Goal: Task Accomplishment & Management: Complete application form

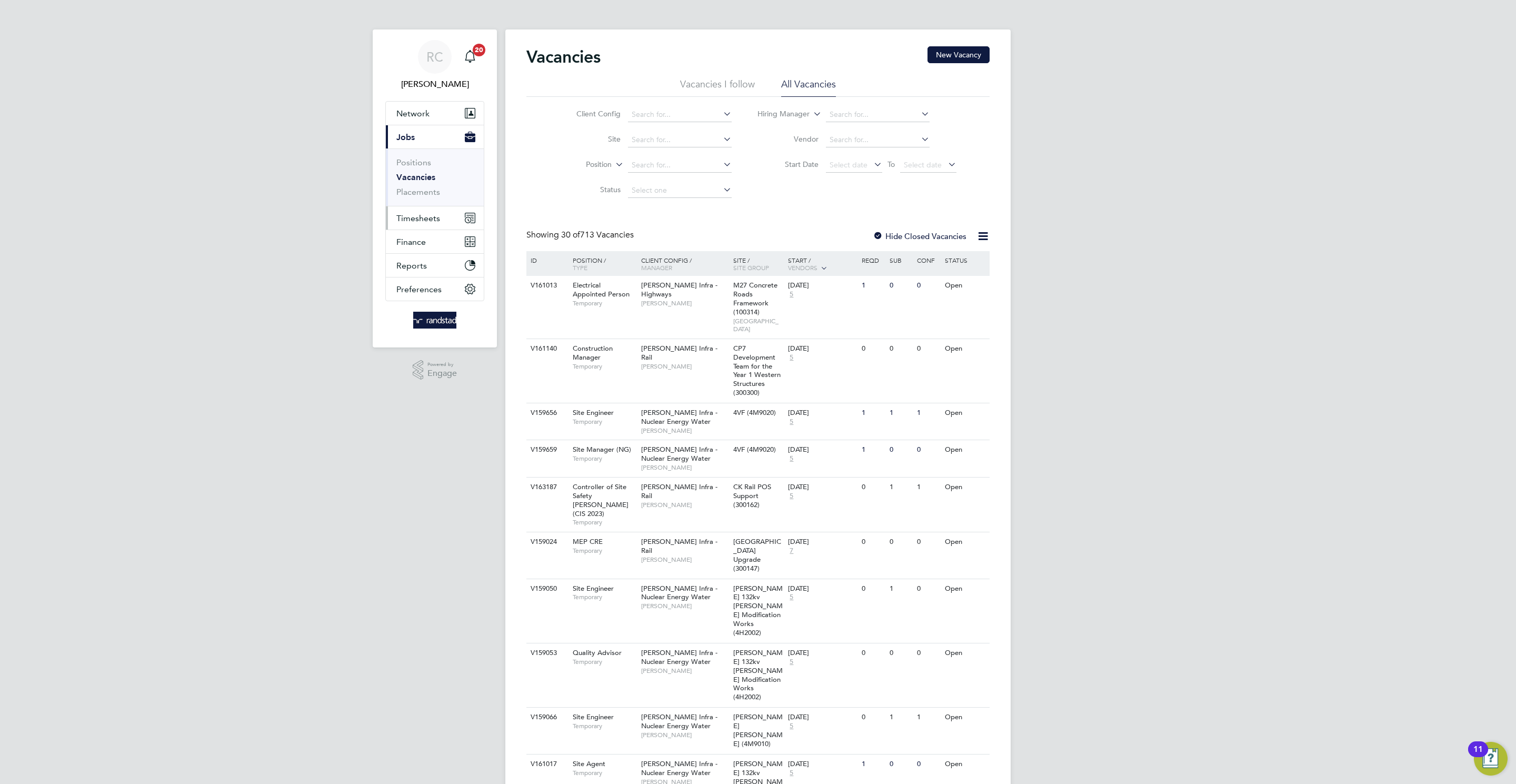
click at [441, 215] on button "Timesheets" at bounding box center [435, 218] width 98 height 23
click at [425, 185] on link "Timesheets" at bounding box center [418, 187] width 44 height 10
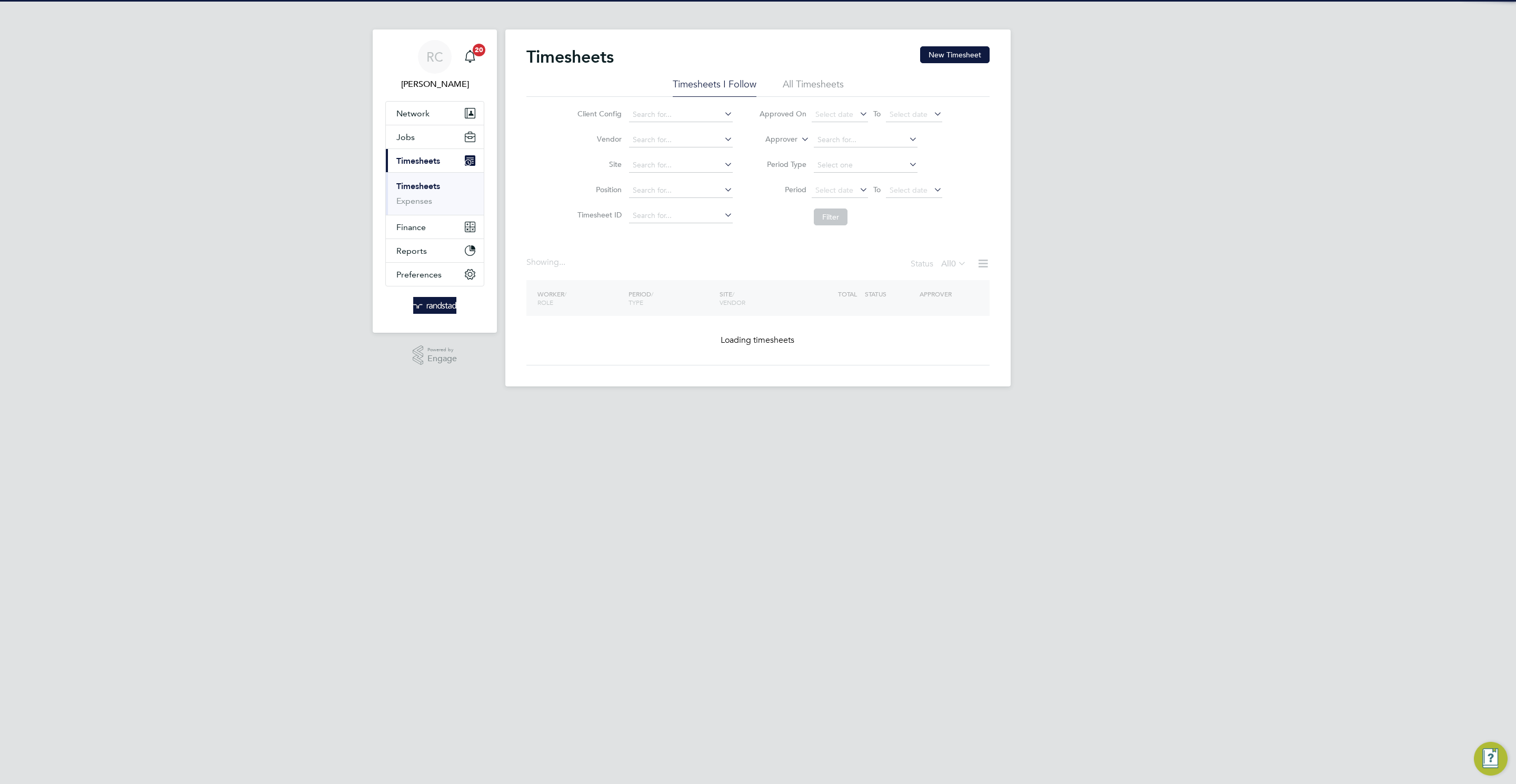
click at [966, 51] on button "New Timesheet" at bounding box center [954, 55] width 69 height 17
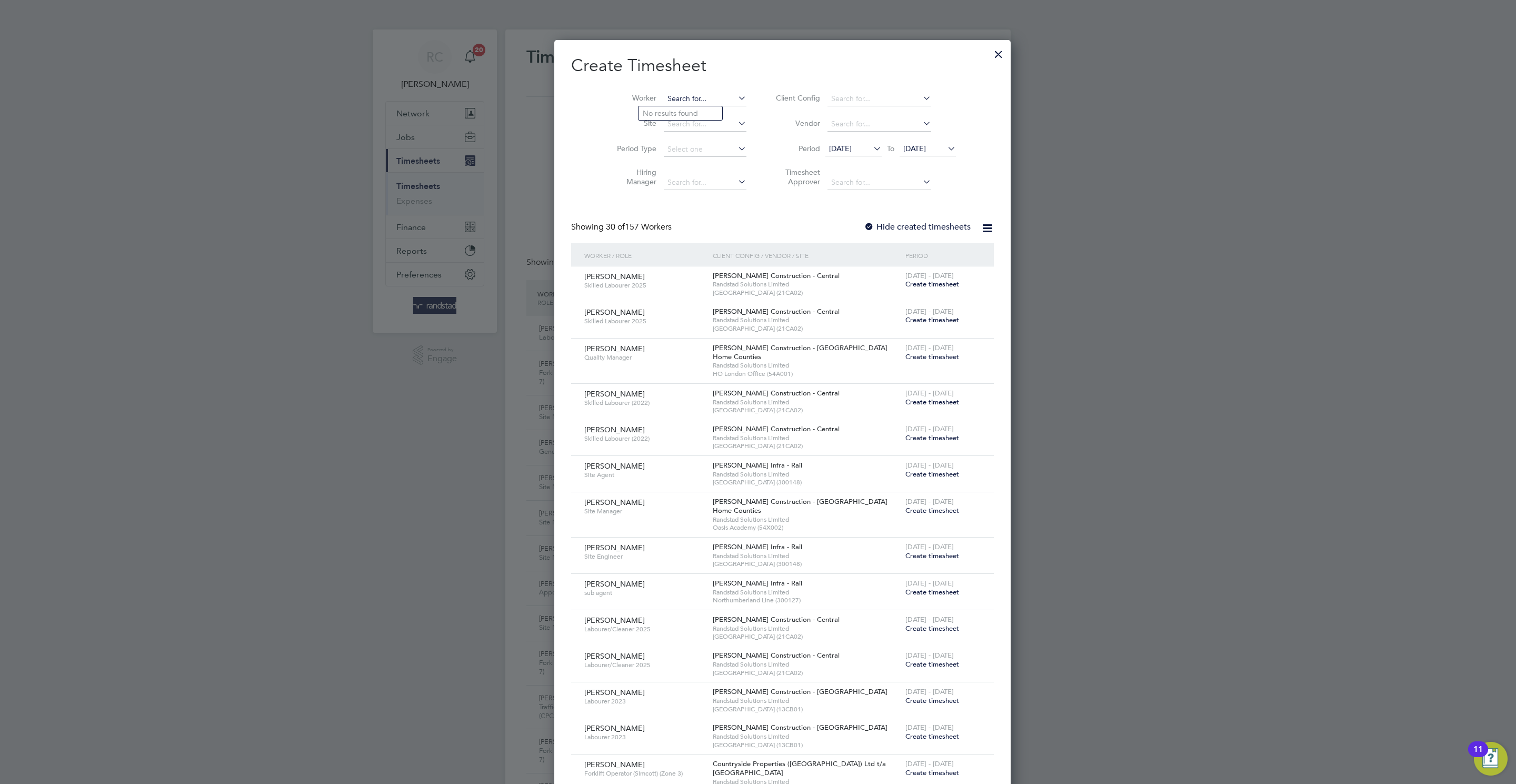
click at [680, 91] on input at bounding box center [705, 98] width 82 height 15
paste input "[PERSON_NAME]"
click at [706, 112] on b "Cum" at bounding box center [713, 113] width 16 height 9
type input "[PERSON_NAME]"
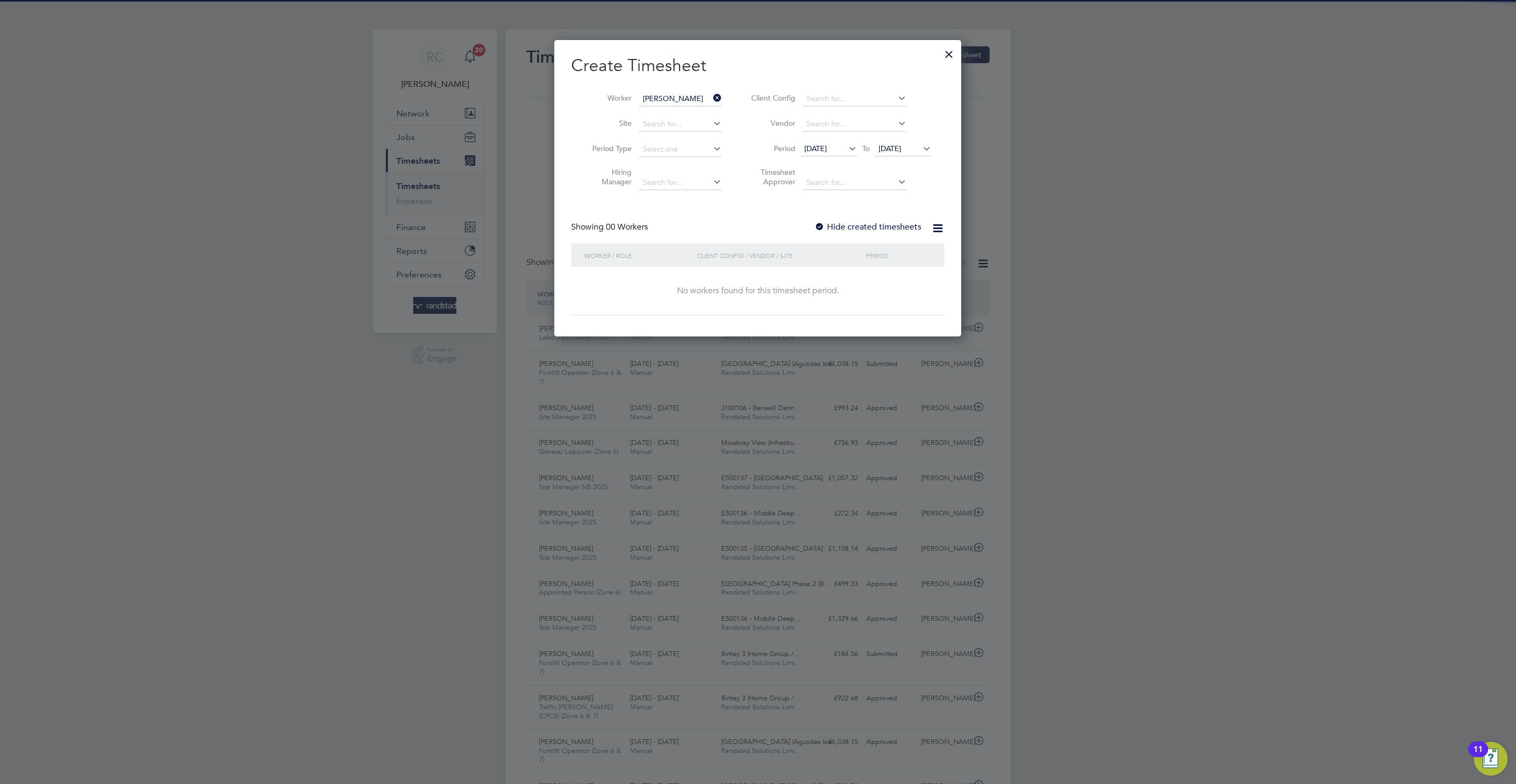
click at [812, 217] on div "Create Timesheet Worker [PERSON_NAME] Site Period Type Hiring Manager Client Co…" at bounding box center [758, 185] width 373 height 260
click at [816, 222] on div at bounding box center [819, 227] width 10 height 10
click at [901, 149] on span "[DATE]" at bounding box center [890, 148] width 23 height 10
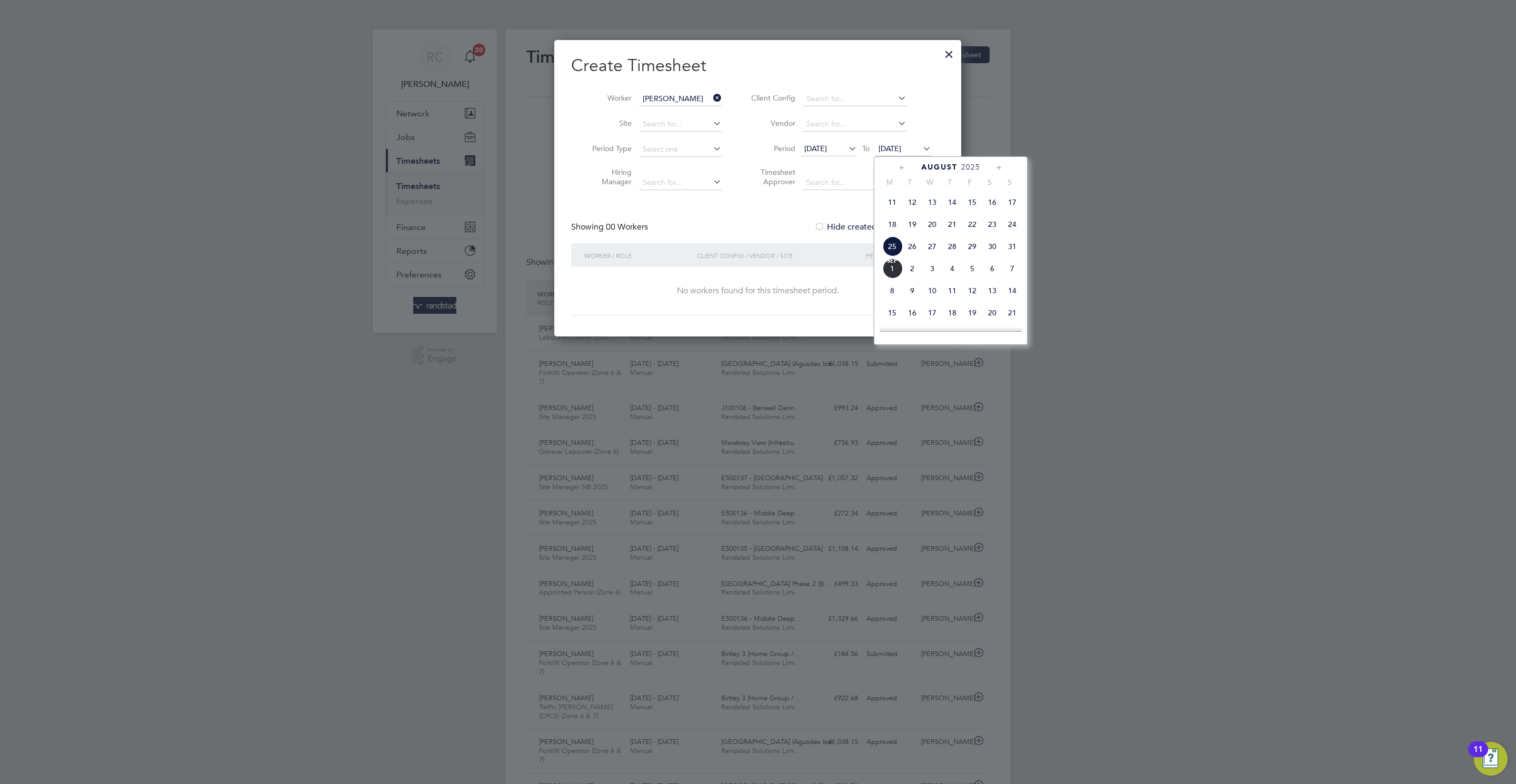
click at [1003, 277] on span "7" at bounding box center [1012, 268] width 20 height 20
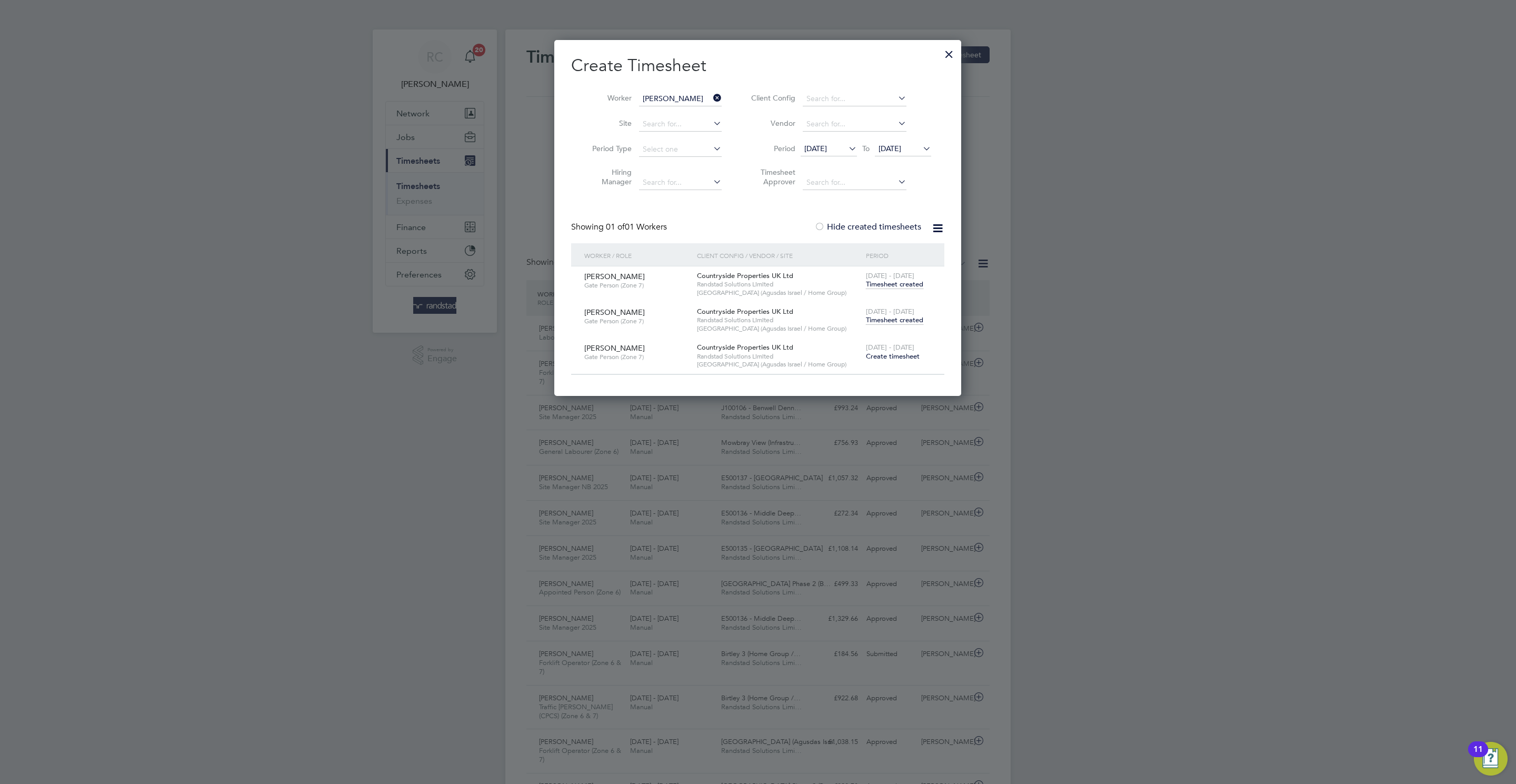
click at [909, 325] on div "[DATE] - [DATE] Timesheet created" at bounding box center [899, 316] width 71 height 28
click at [896, 324] on span "Timesheet created" at bounding box center [894, 320] width 57 height 10
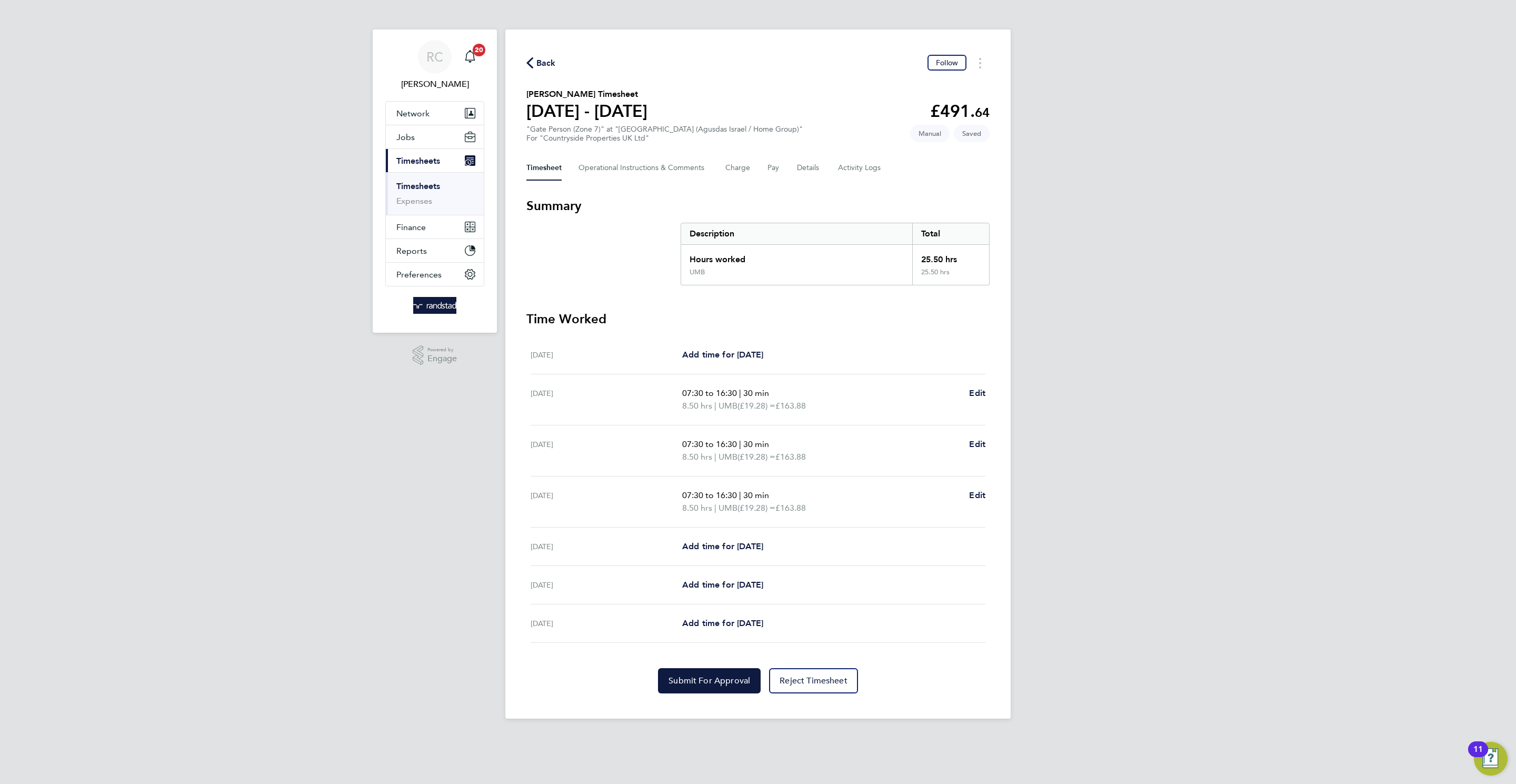
click at [978, 477] on div "[DATE] 07:30 to 16:30 | 30 min 8.50 hrs | UMB (£19.28) = £163.88 Edit" at bounding box center [758, 502] width 455 height 51
click at [978, 490] on span "Edit" at bounding box center [977, 495] width 16 height 10
click at [974, 498] on app-root "RC [PERSON_NAME] Notifications 20 Applications: Network Team Members Businesses…" at bounding box center [758, 367] width 1516 height 735
select select "30"
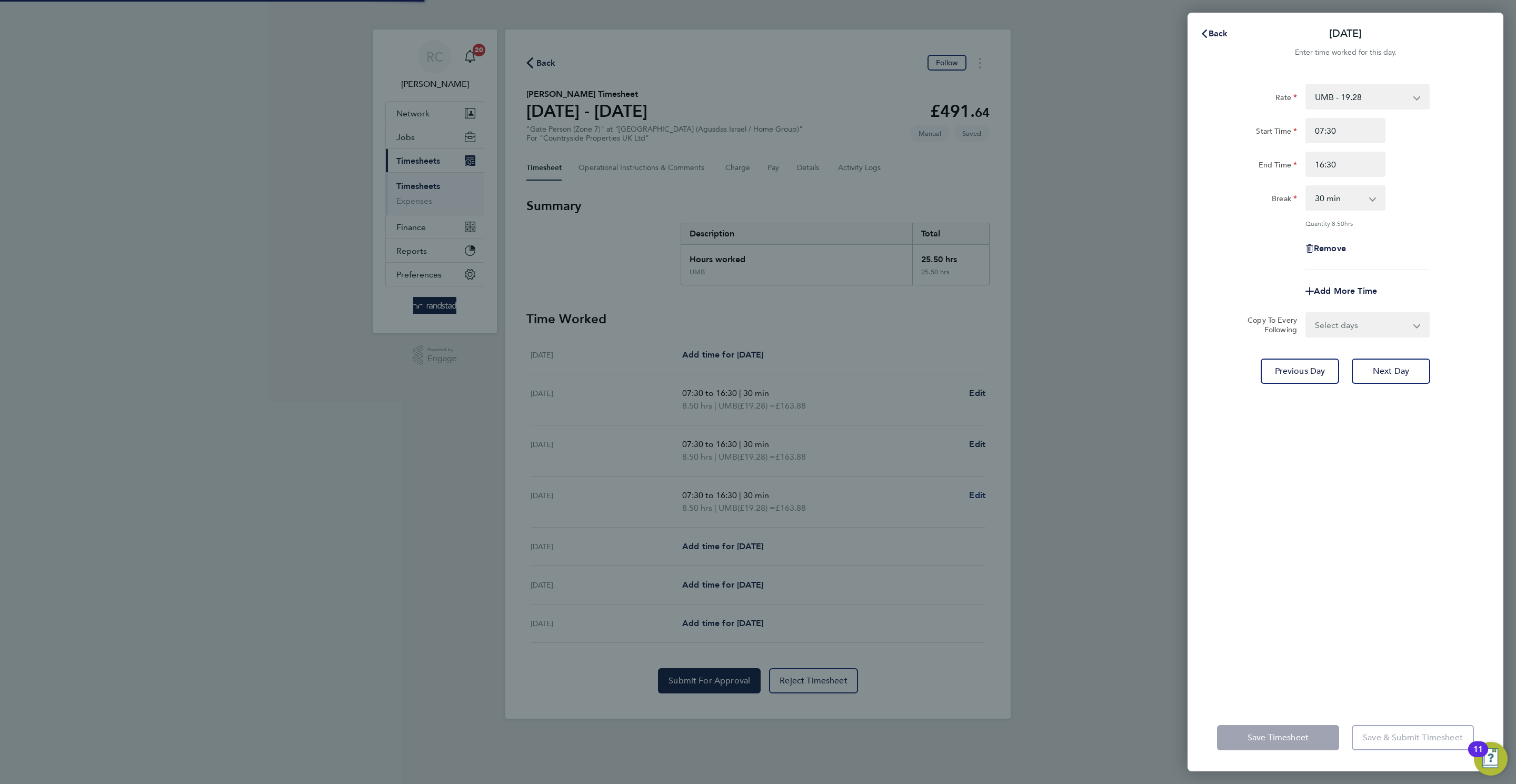
click at [978, 492] on div "Back [DATE] Enter time worked for this day. Rate UMB - 19.28 Start Time 07:30 E…" at bounding box center [758, 392] width 1516 height 784
click at [1387, 322] on select "Select days Day Weekend (Sat-Sun) [DATE] [DATE] [DATE]" at bounding box center [1362, 325] width 111 height 23
select select "FRI"
click at [1306, 313] on select "Select days Day Weekend (Sat-Sun) [DATE] [DATE] [DATE]" at bounding box center [1362, 325] width 111 height 23
select select "[DATE]"
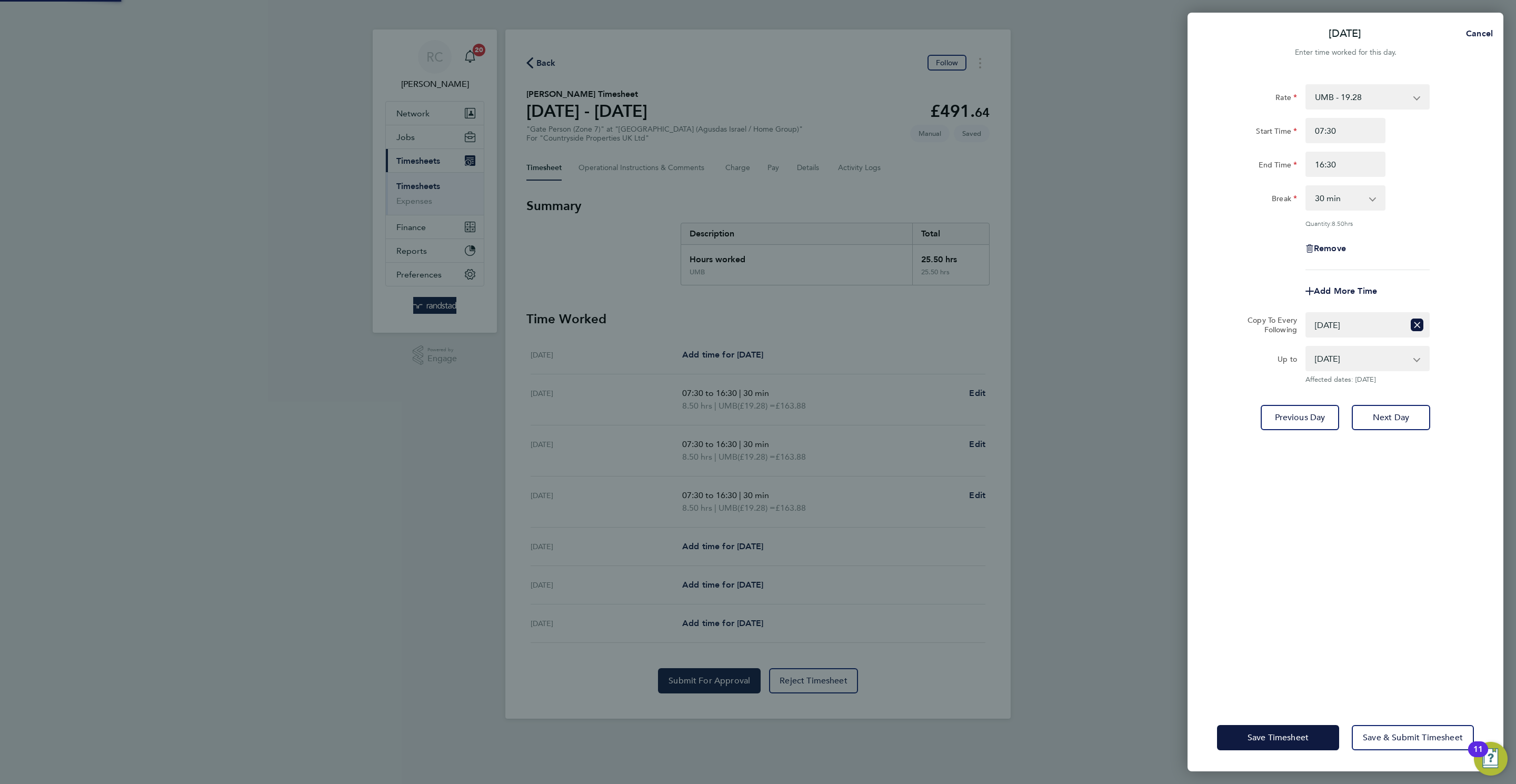
click at [1406, 428] on div "Rate UMB - 19.28 Start Time 07:30 End Time 16:30 Break 0 min 15 min 30 min 45 m…" at bounding box center [1345, 387] width 316 height 632
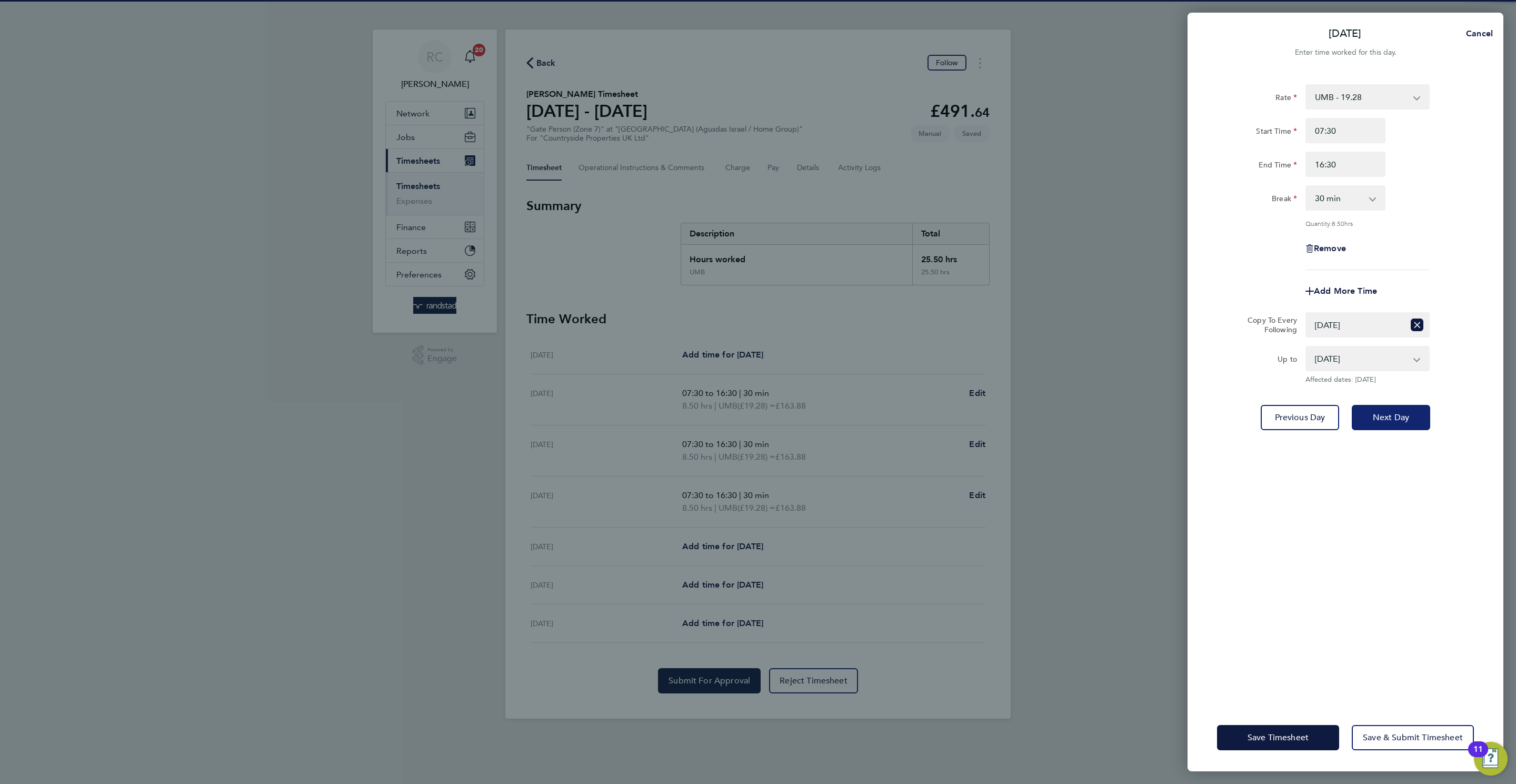
click at [1407, 414] on span "Next Day" at bounding box center [1391, 417] width 36 height 10
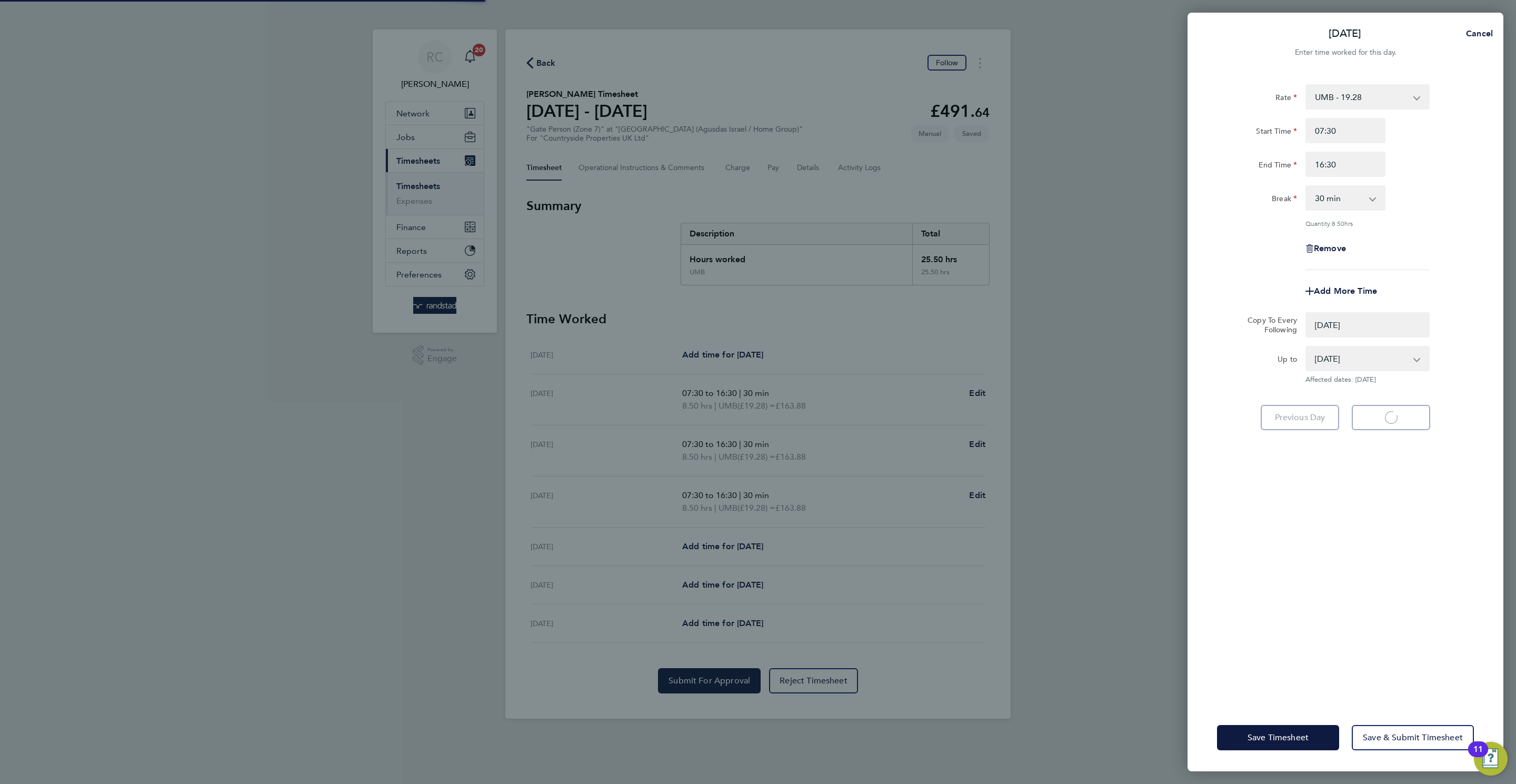
select select "0: null"
select select "30"
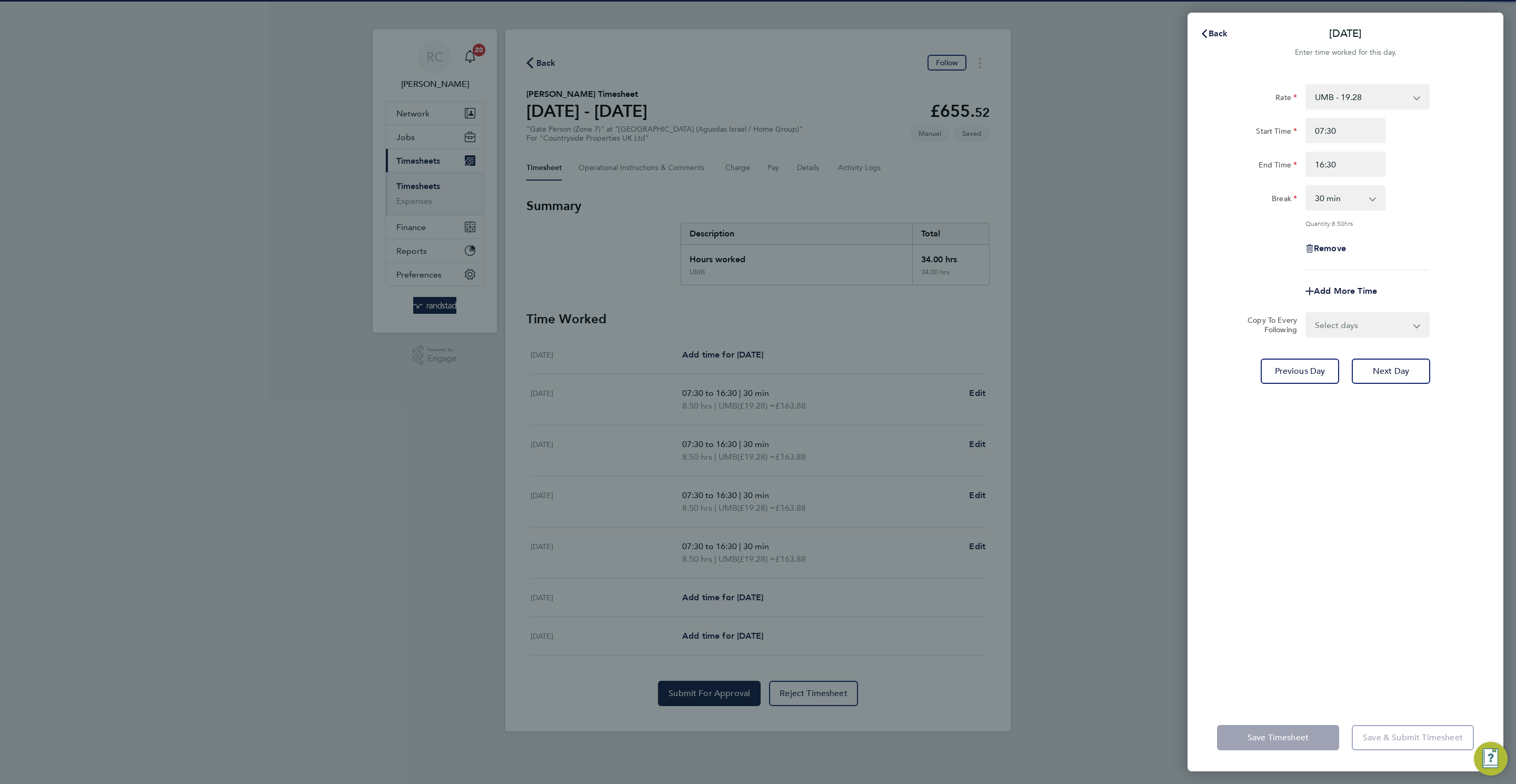
drag, startPoint x: 765, startPoint y: 707, endPoint x: 776, endPoint y: 700, distance: 13.0
click at [774, 702] on div "Back [DATE] Enter time worked for this day. Rate UMB - 19.28 Start Time 07:30 E…" at bounding box center [758, 392] width 1516 height 784
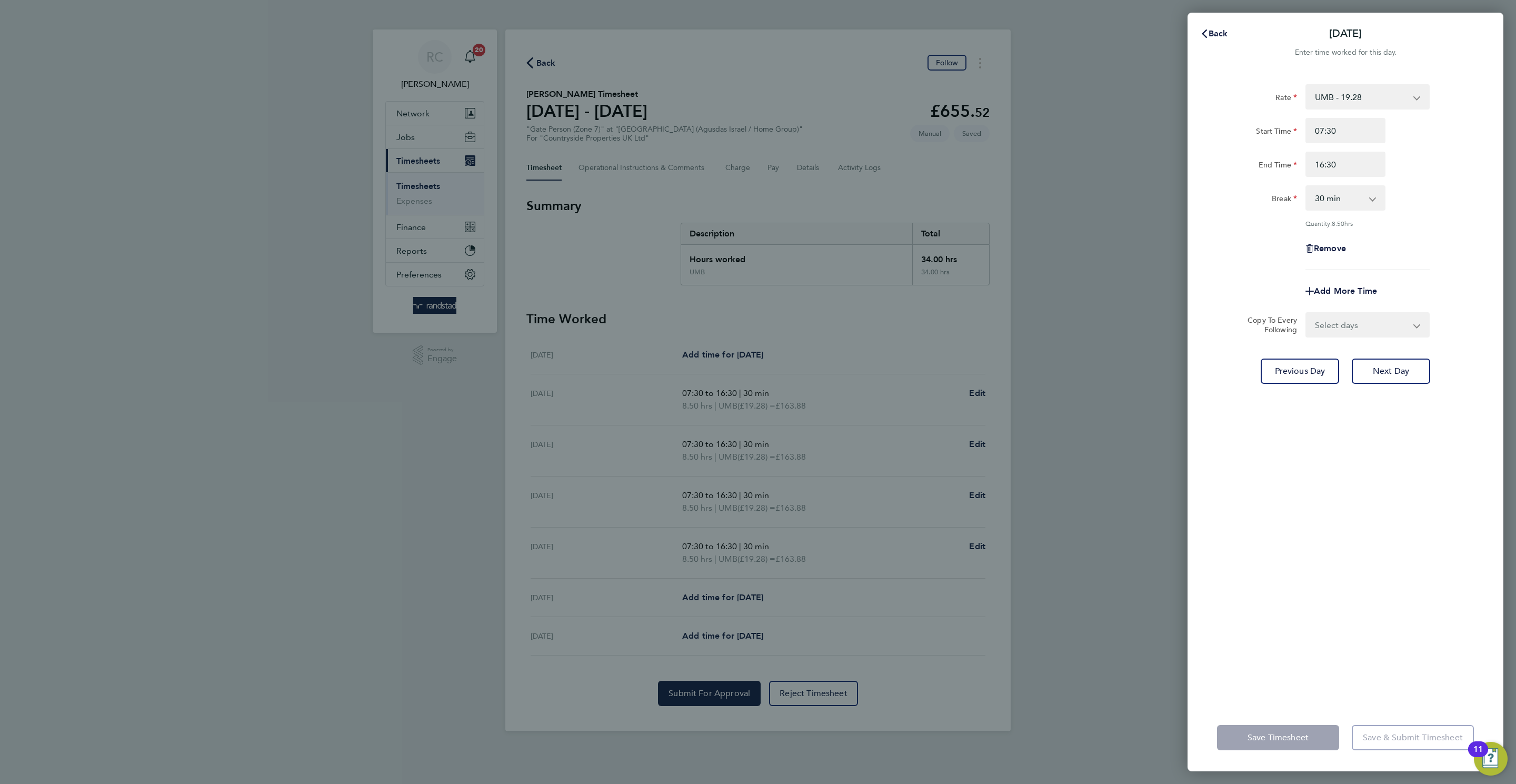
drag, startPoint x: 1208, startPoint y: 486, endPoint x: 1185, endPoint y: 291, distance: 196.4
click at [1207, 436] on div "Rate UMB - 19.28 Start Time 07:30 End Time 16:30 Break 0 min 15 min 30 min 45 m…" at bounding box center [1345, 387] width 316 height 632
click at [1219, 27] on button "Back" at bounding box center [1214, 33] width 49 height 21
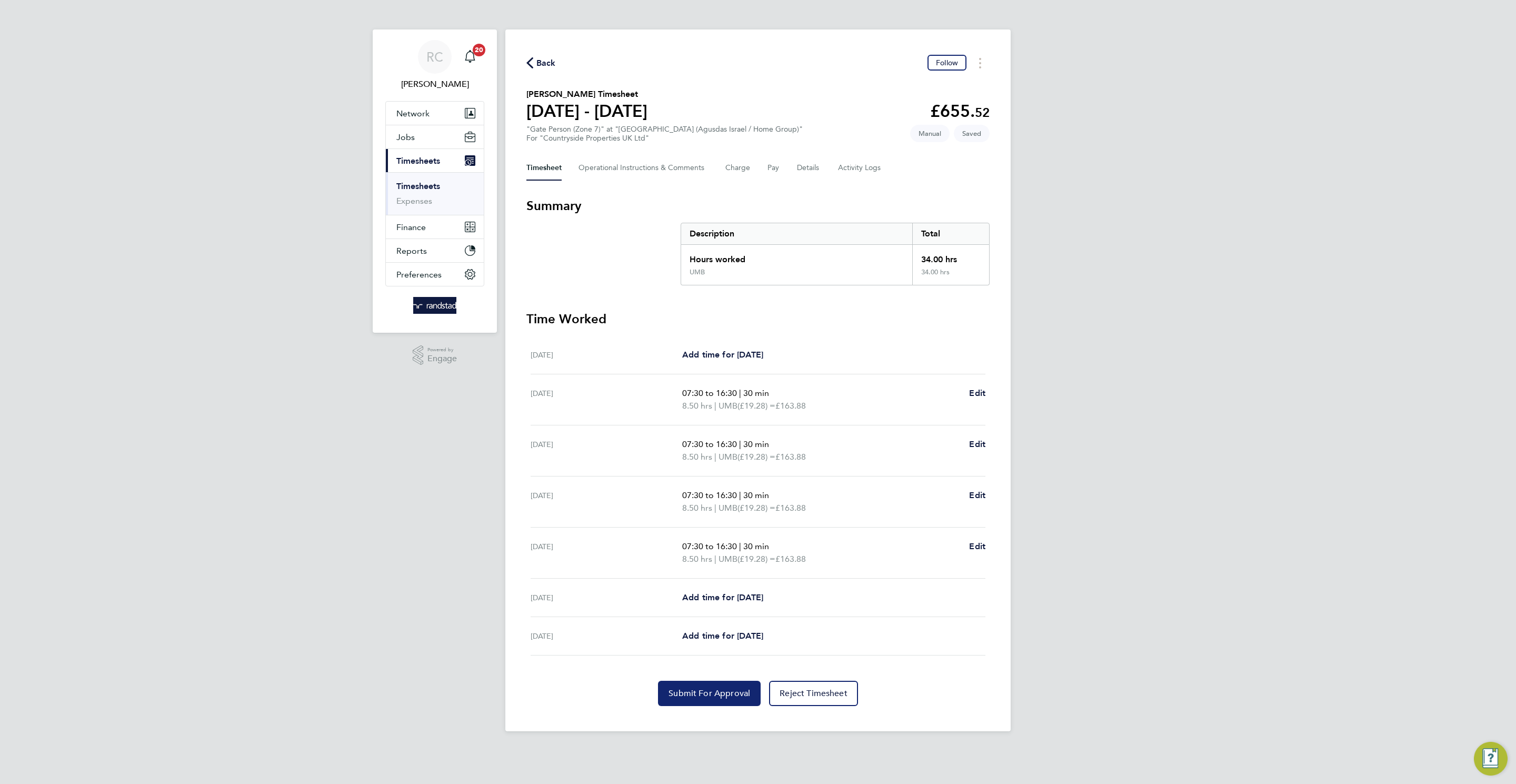
click at [714, 705] on button "Submit For Approval" at bounding box center [709, 693] width 103 height 25
click at [549, 62] on span "Back" at bounding box center [546, 63] width 19 height 13
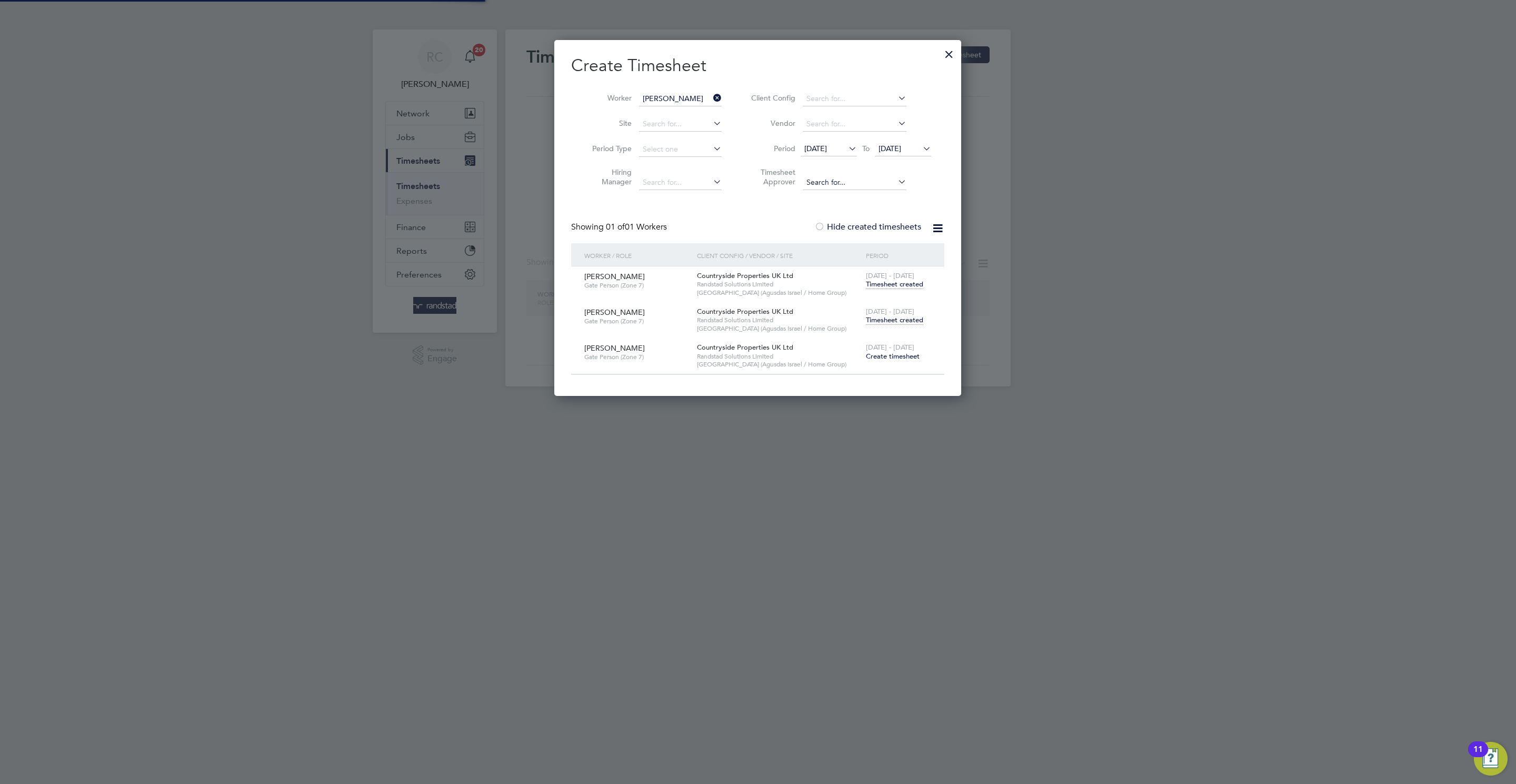
scroll to position [5, 5]
click at [688, 91] on input "[PERSON_NAME]" at bounding box center [680, 98] width 82 height 15
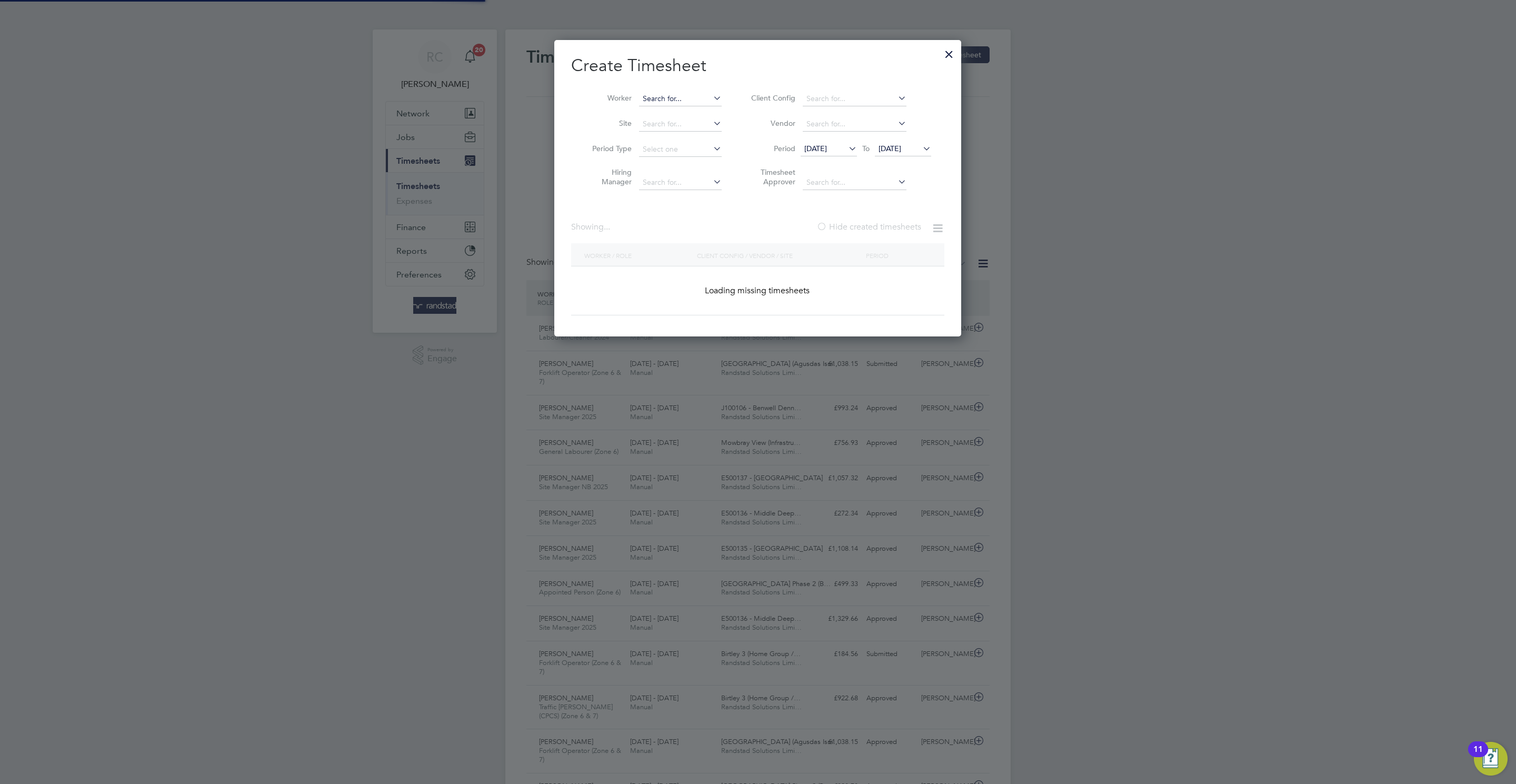
scroll to position [298, 407]
paste input "[PERSON_NAME]"
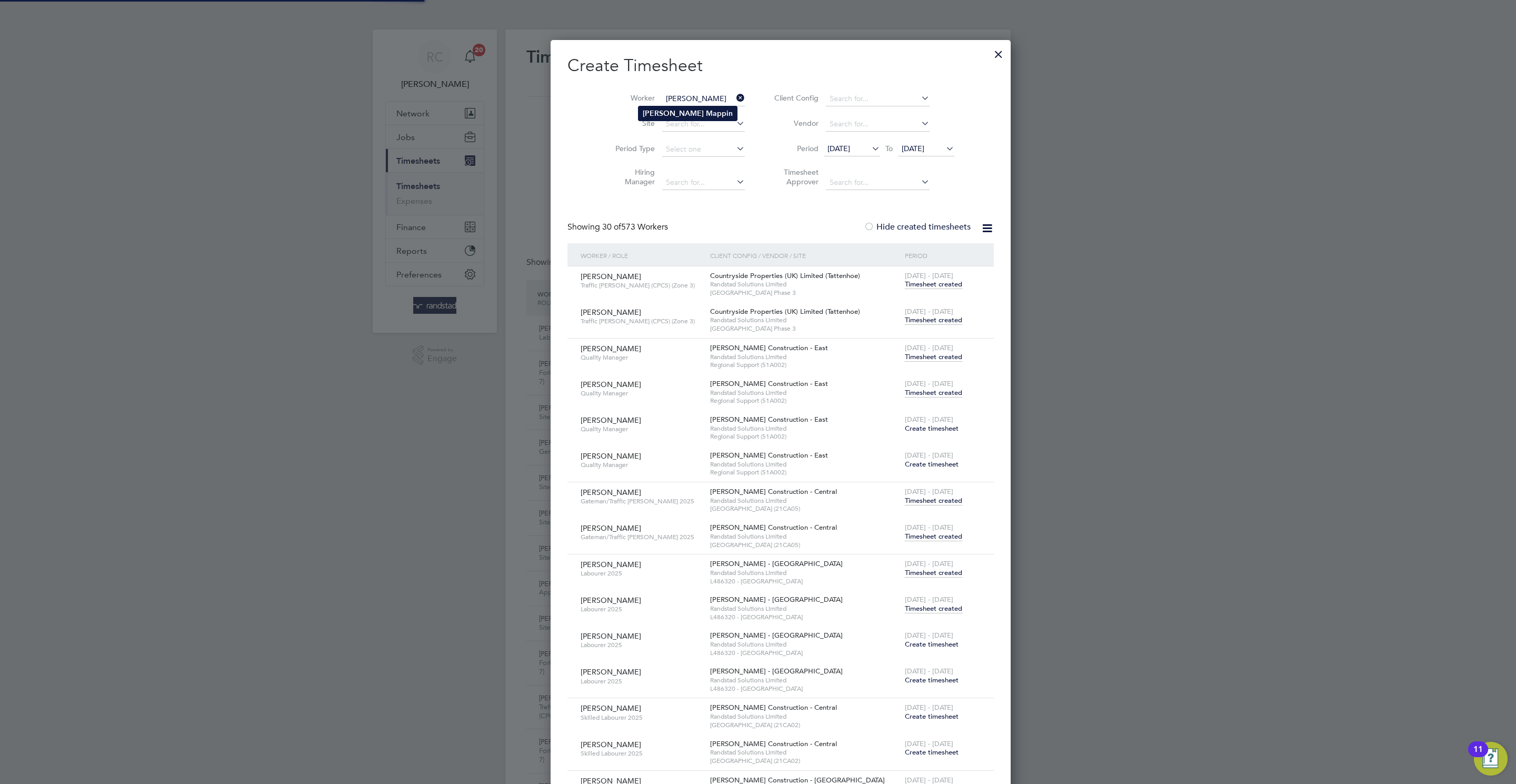
click at [706, 109] on b "Mappin" at bounding box center [719, 113] width 27 height 9
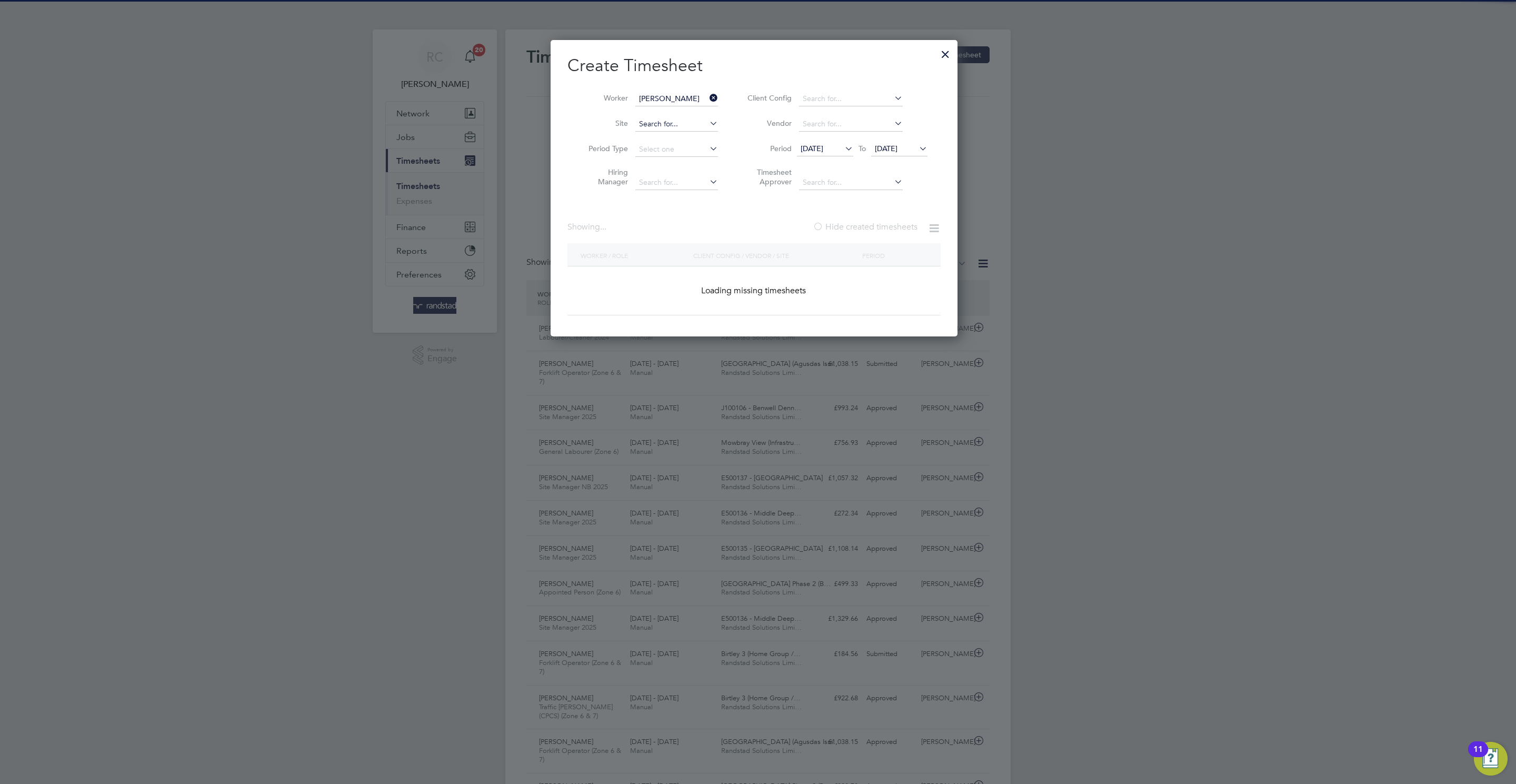
type input "[PERSON_NAME]"
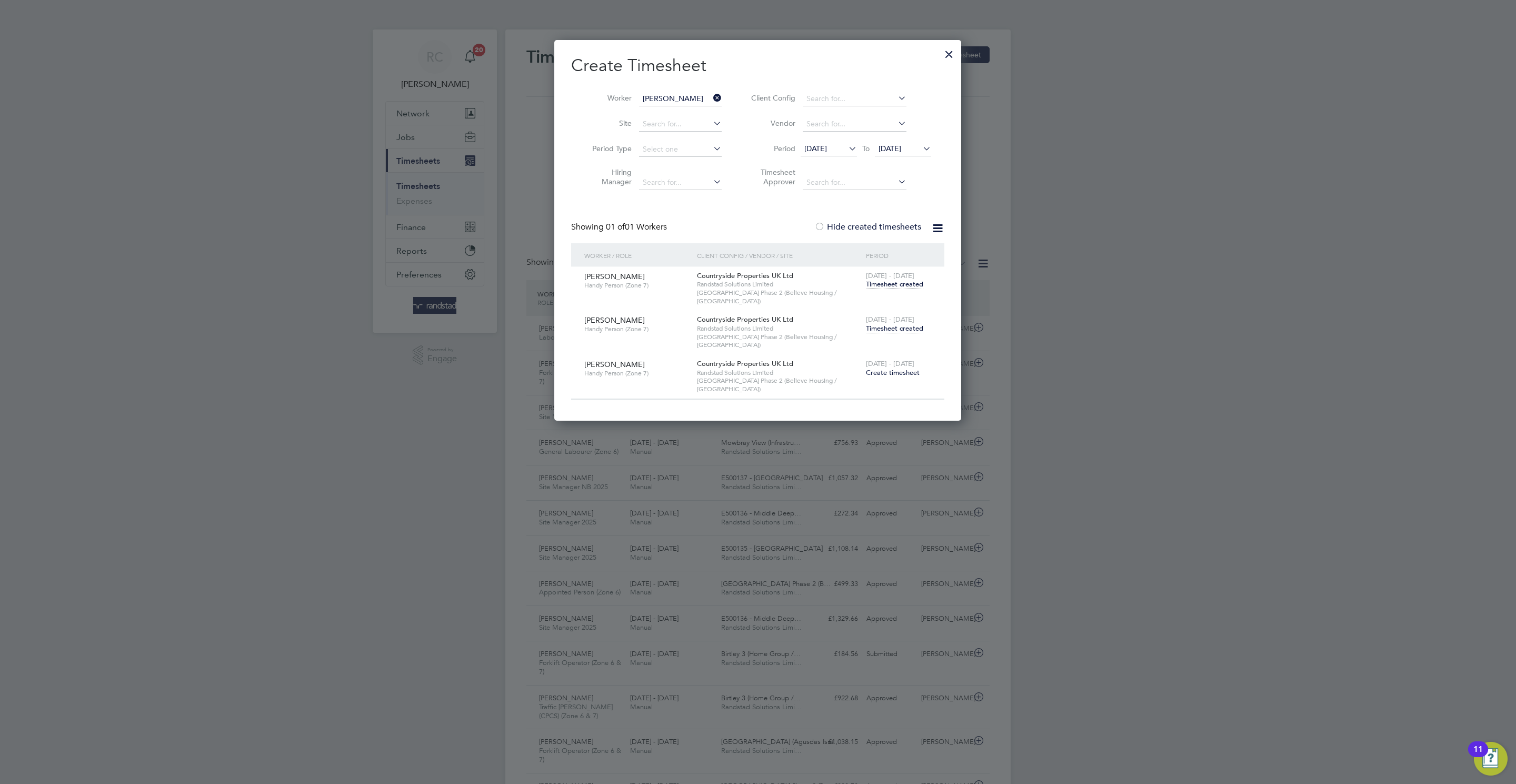
click at [908, 324] on span "Timesheet created" at bounding box center [894, 328] width 57 height 10
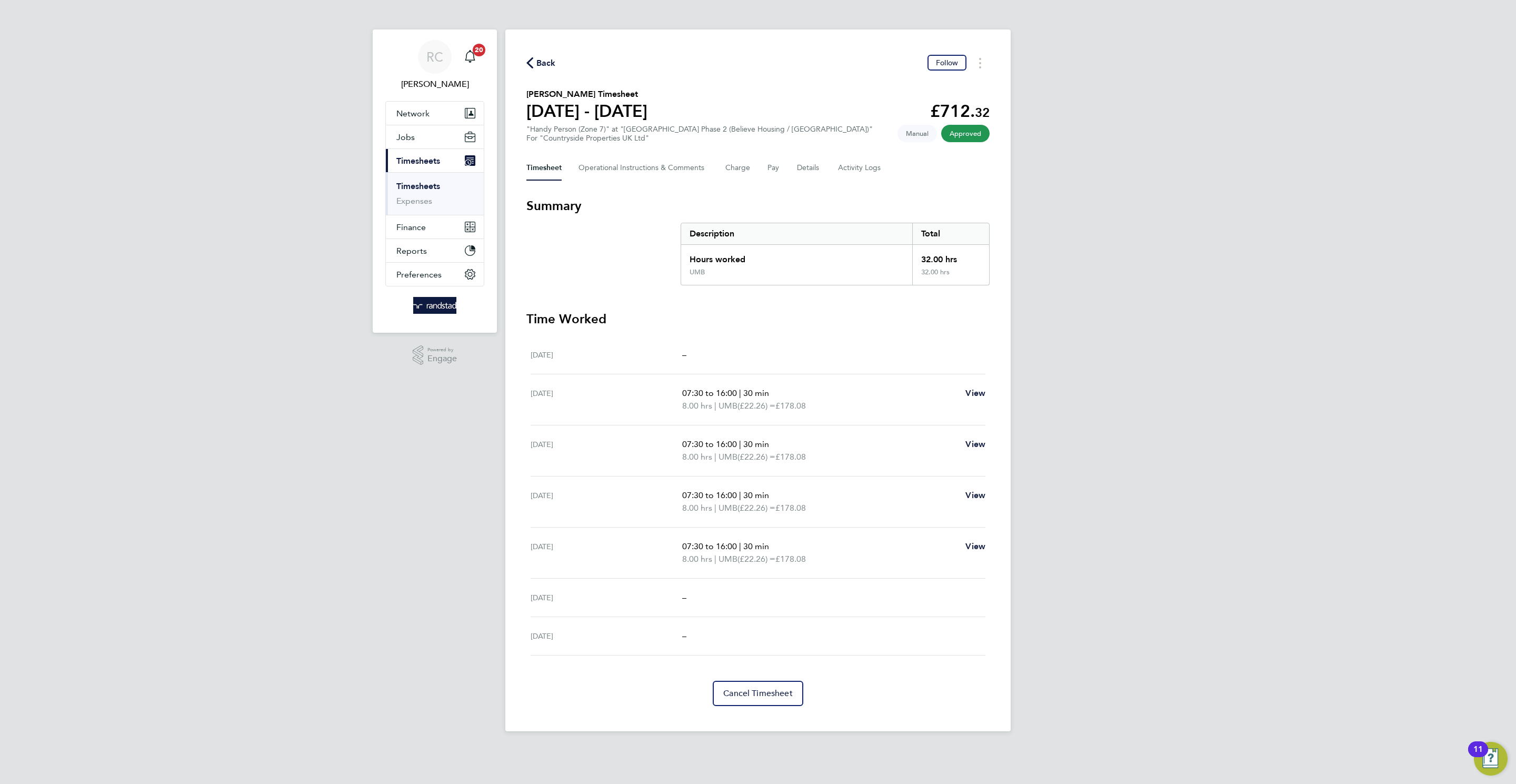
click at [541, 61] on span "Back" at bounding box center [546, 63] width 19 height 13
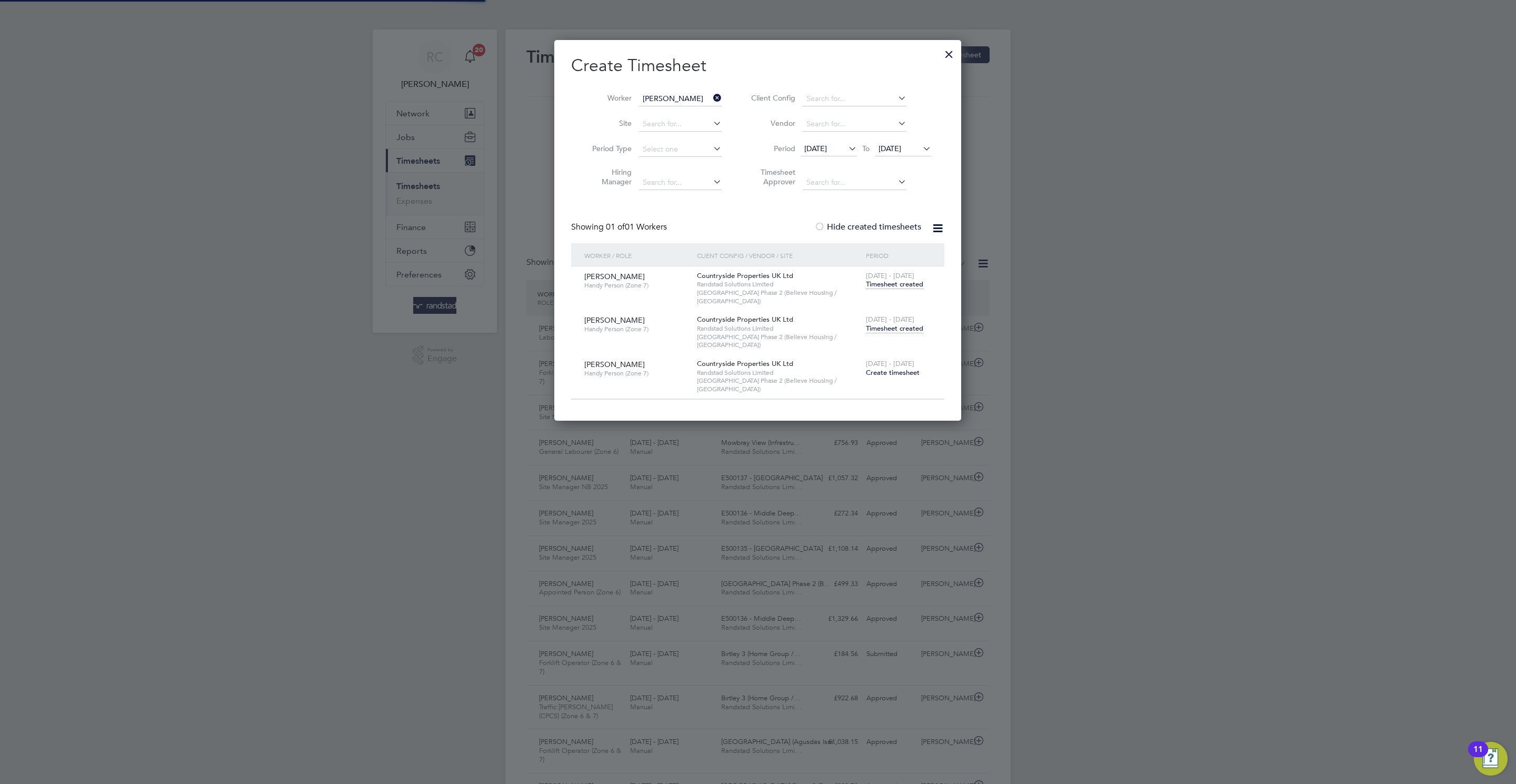
click at [679, 104] on input "[PERSON_NAME]" at bounding box center [680, 98] width 82 height 15
click at [681, 100] on input "[PERSON_NAME]" at bounding box center [680, 98] width 82 height 15
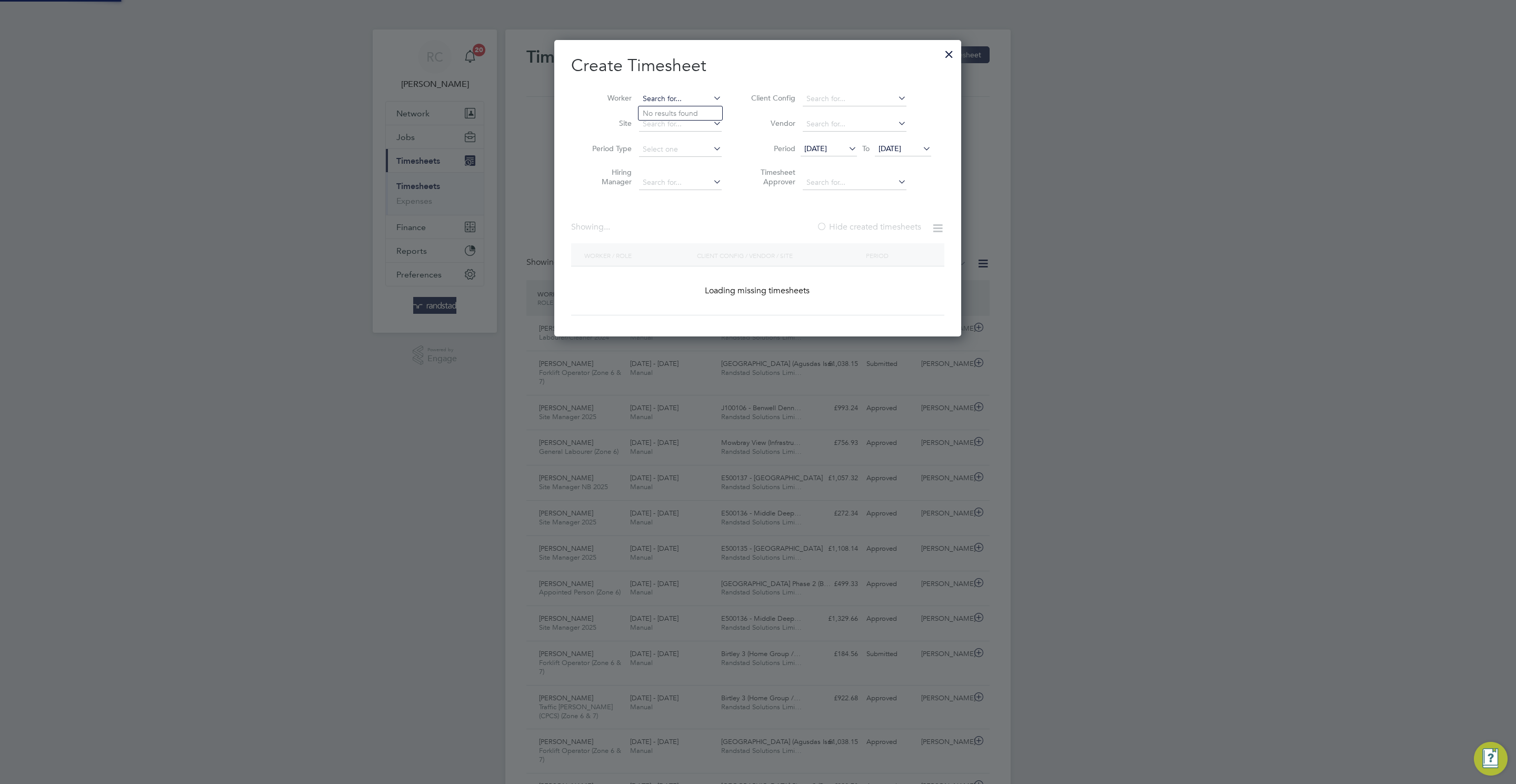
scroll to position [5, 5]
paste input "[PERSON_NAME]"
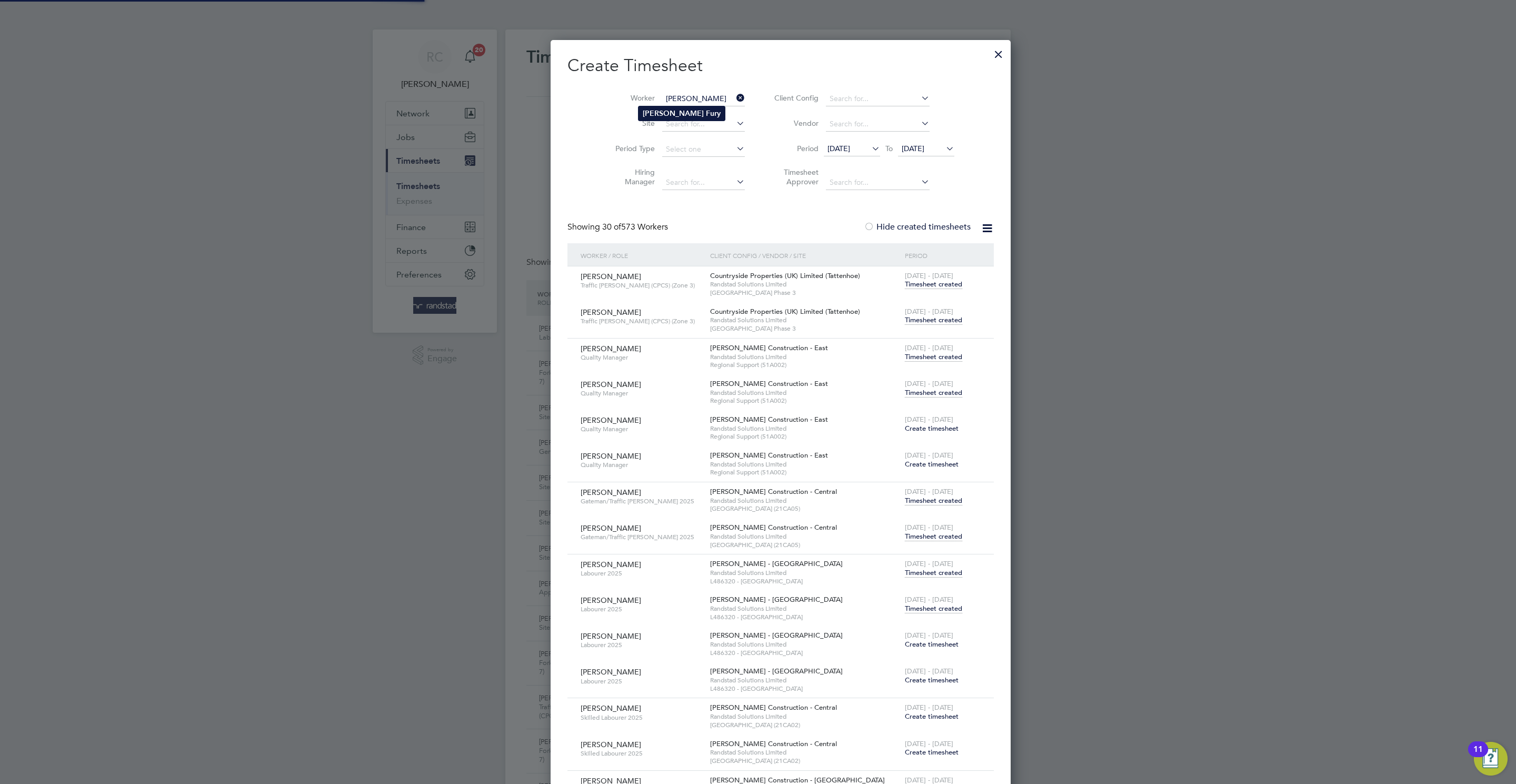
click at [689, 118] on li "[PERSON_NAME]" at bounding box center [682, 113] width 86 height 14
type input "[PERSON_NAME]"
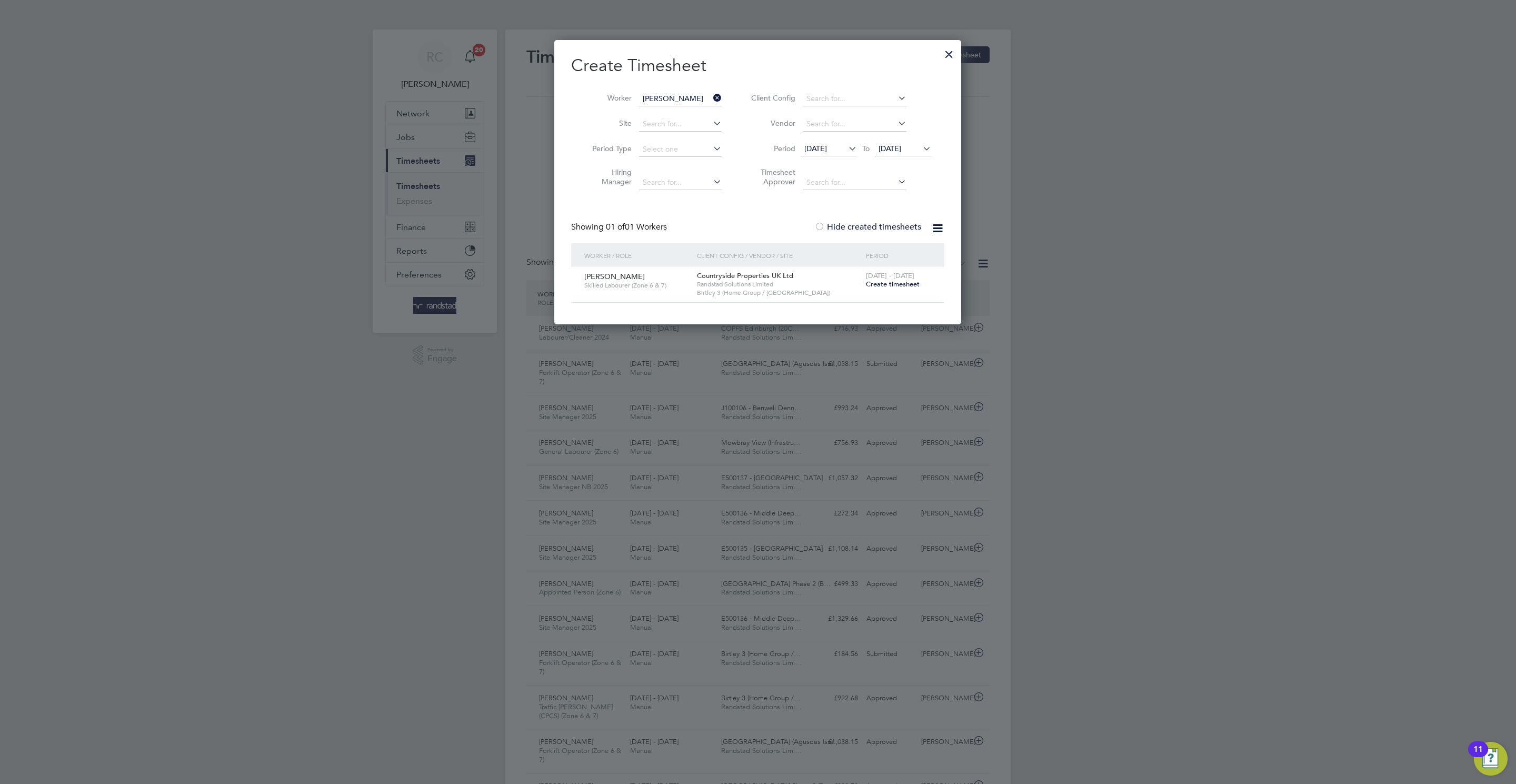
click at [893, 286] on span "Create timesheet" at bounding box center [892, 284] width 53 height 9
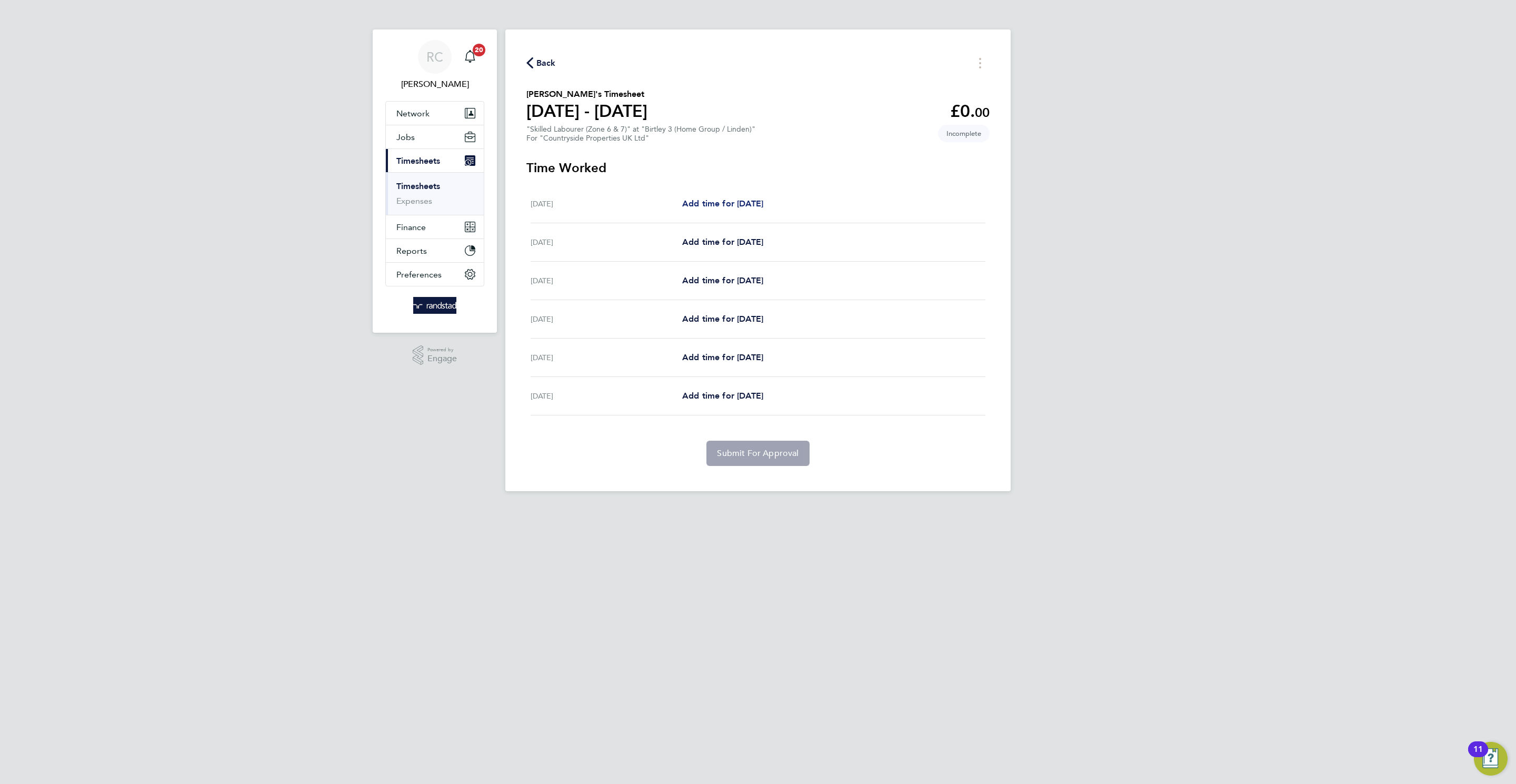
click at [729, 207] on span "Add time for [DATE]" at bounding box center [723, 204] width 81 height 10
select select "30"
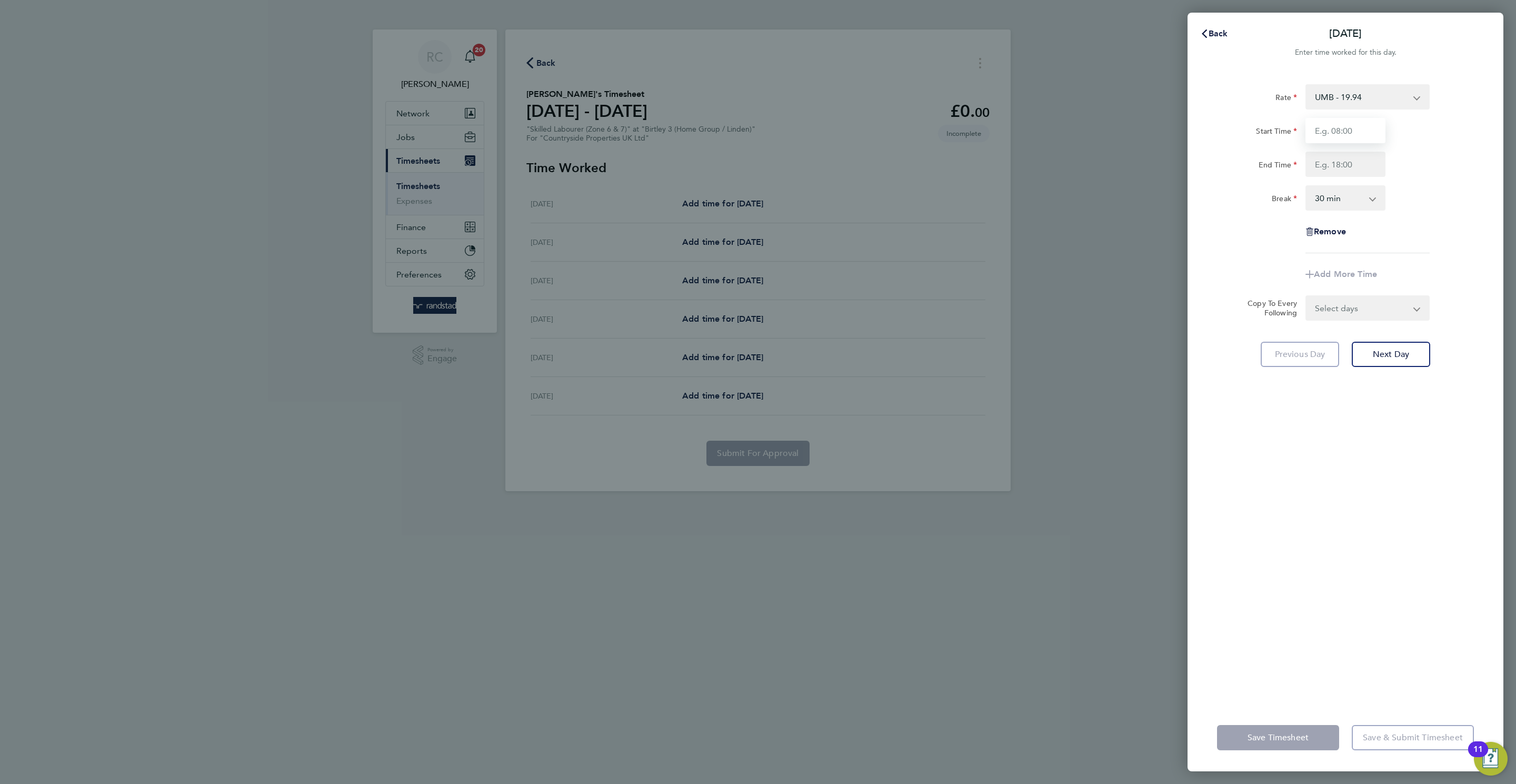
click at [1354, 141] on input "Start Time" at bounding box center [1345, 130] width 80 height 25
type input "08:00"
type input "16:30"
click at [1412, 548] on div "Rate UMB - 19.94 Start Time 08:00 End Time 16:30 Break 0 min 15 min 30 min 45 m…" at bounding box center [1345, 387] width 316 height 632
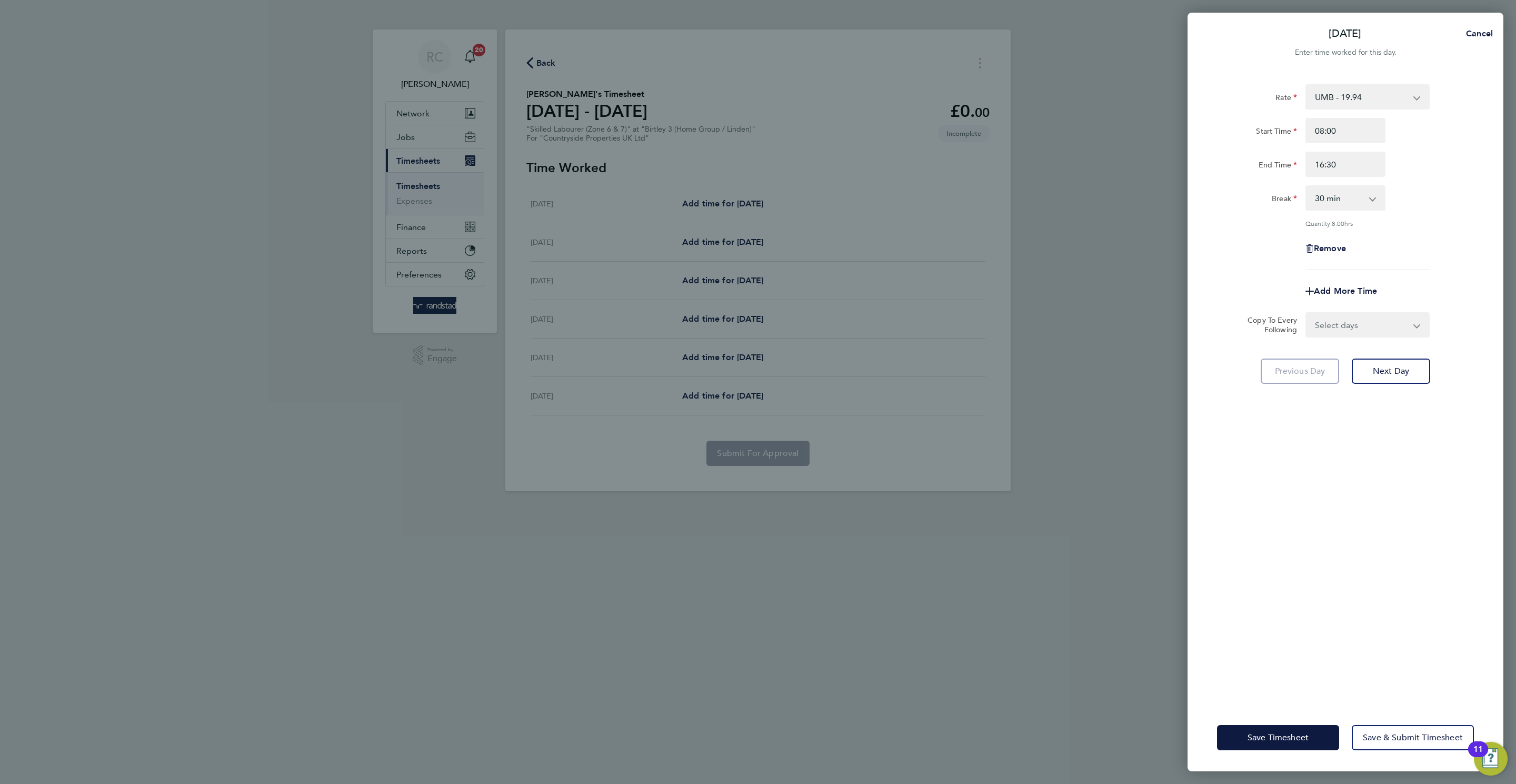
click at [1385, 327] on select "Select days Day Weekday (Mon-Fri) Weekend (Sat-Sun) [DATE] [DATE] [DATE] [DATE]…" at bounding box center [1362, 325] width 111 height 23
select select "WEEKDAY"
click at [1306, 313] on select "Select days Day Weekday (Mon-Fri) Weekend (Sat-Sun) [DATE] [DATE] [DATE] [DATE]…" at bounding box center [1362, 325] width 111 height 23
select select "[DATE]"
click at [1379, 407] on button "Next Day" at bounding box center [1391, 417] width 78 height 25
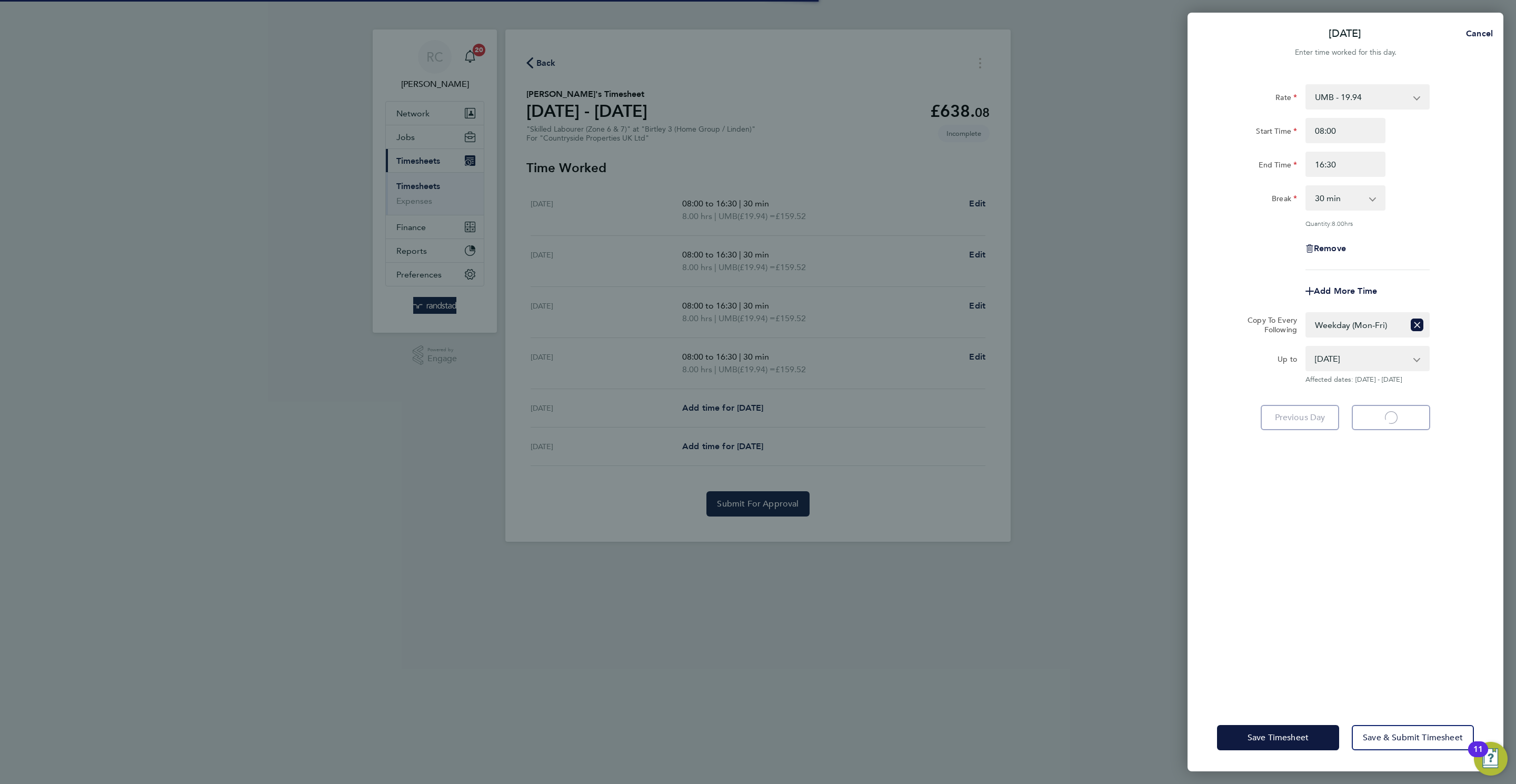
select select "30"
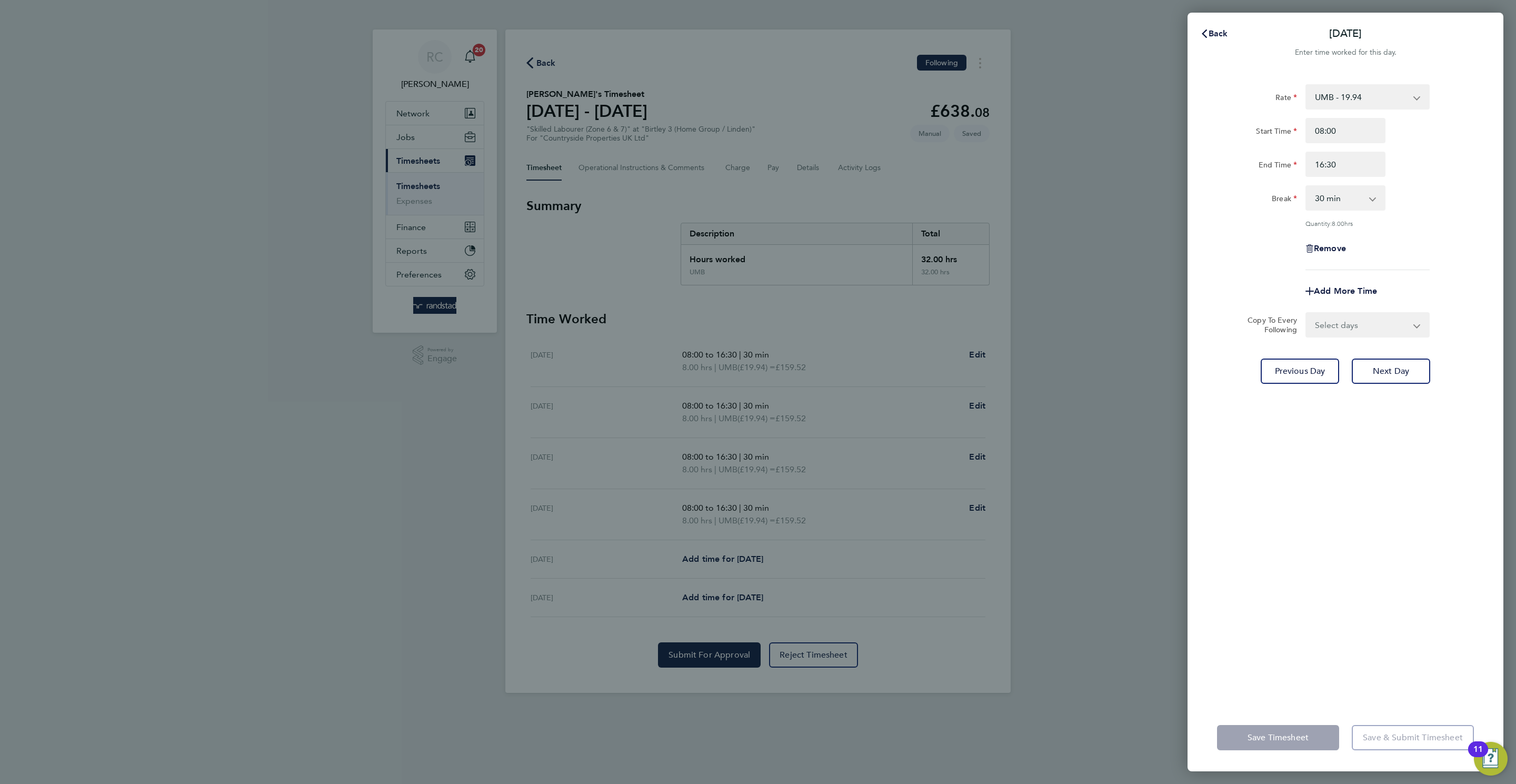
click at [1016, 529] on div "Back [DATE] Enter time worked for this day. Rate UMB - 19.94 Start Time 08:00 E…" at bounding box center [758, 392] width 1516 height 784
click at [1206, 26] on button "Back" at bounding box center [1214, 33] width 49 height 21
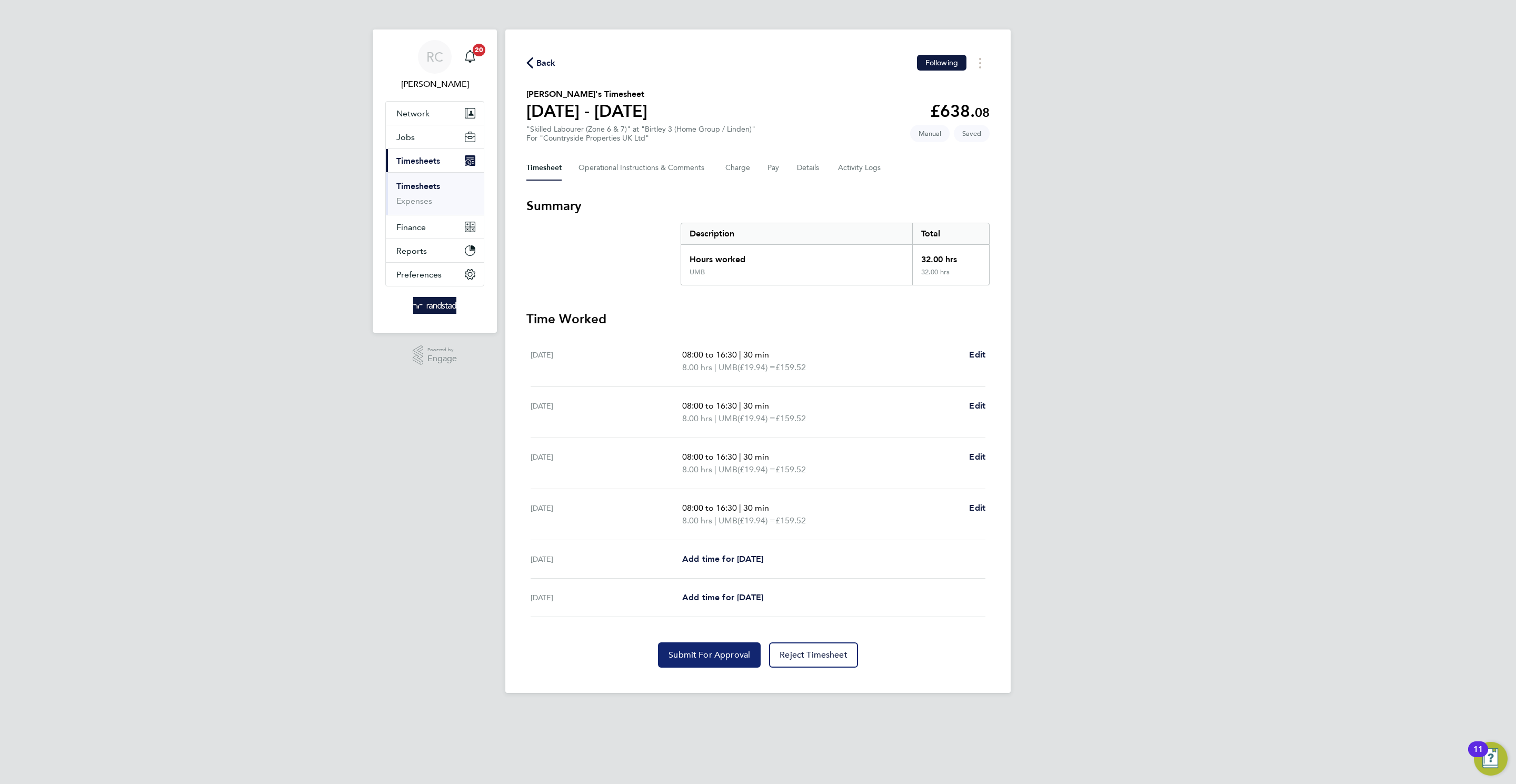
click at [718, 644] on button "Submit For Approval" at bounding box center [709, 654] width 103 height 25
click at [807, 165] on button "Details" at bounding box center [809, 167] width 24 height 25
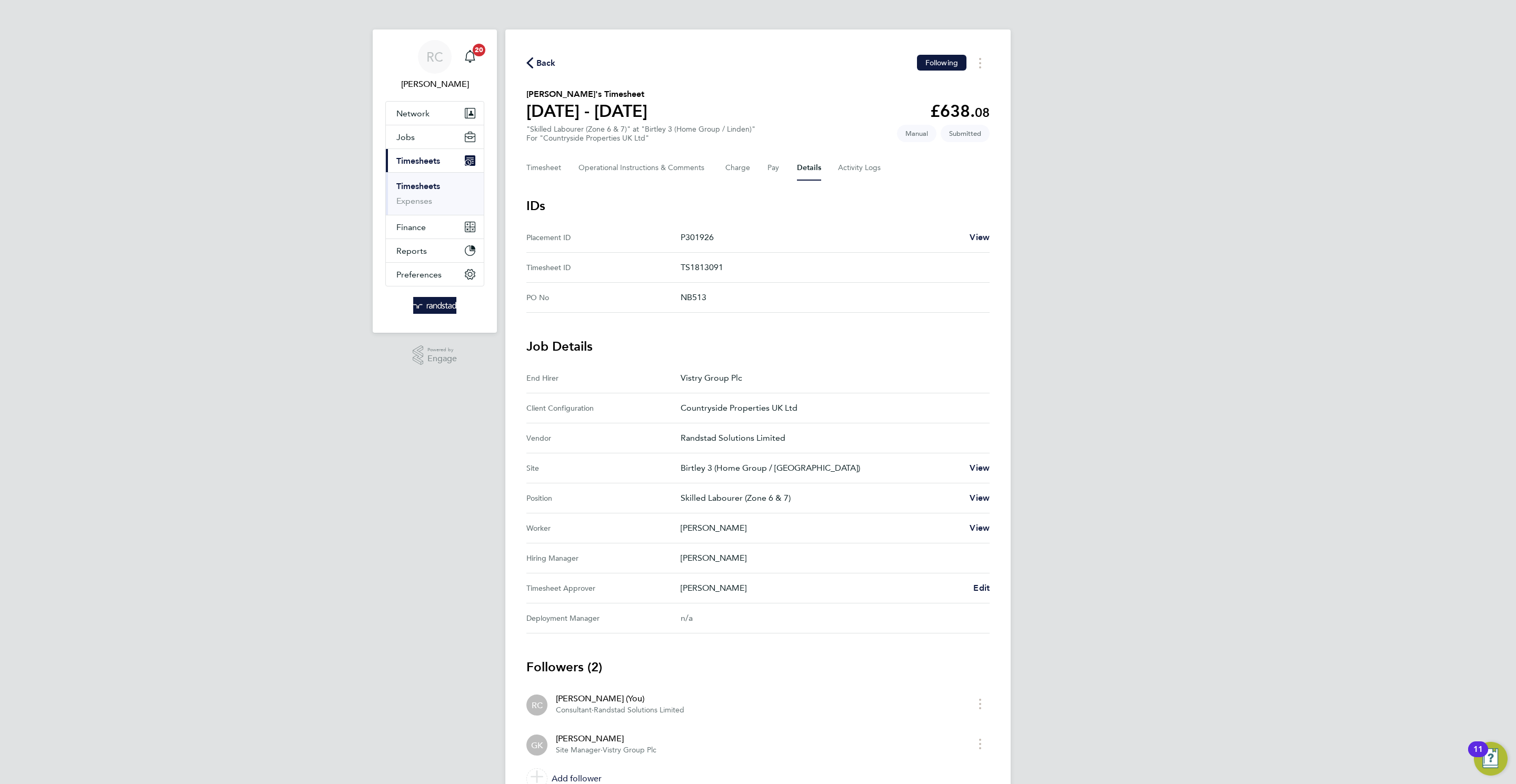
click at [992, 592] on div "Back Following [PERSON_NAME]'s Timesheet [DATE] - [DATE] £638. 08 "Skilled Labo…" at bounding box center [758, 424] width 506 height 789
click at [987, 589] on span "Edit" at bounding box center [981, 588] width 16 height 10
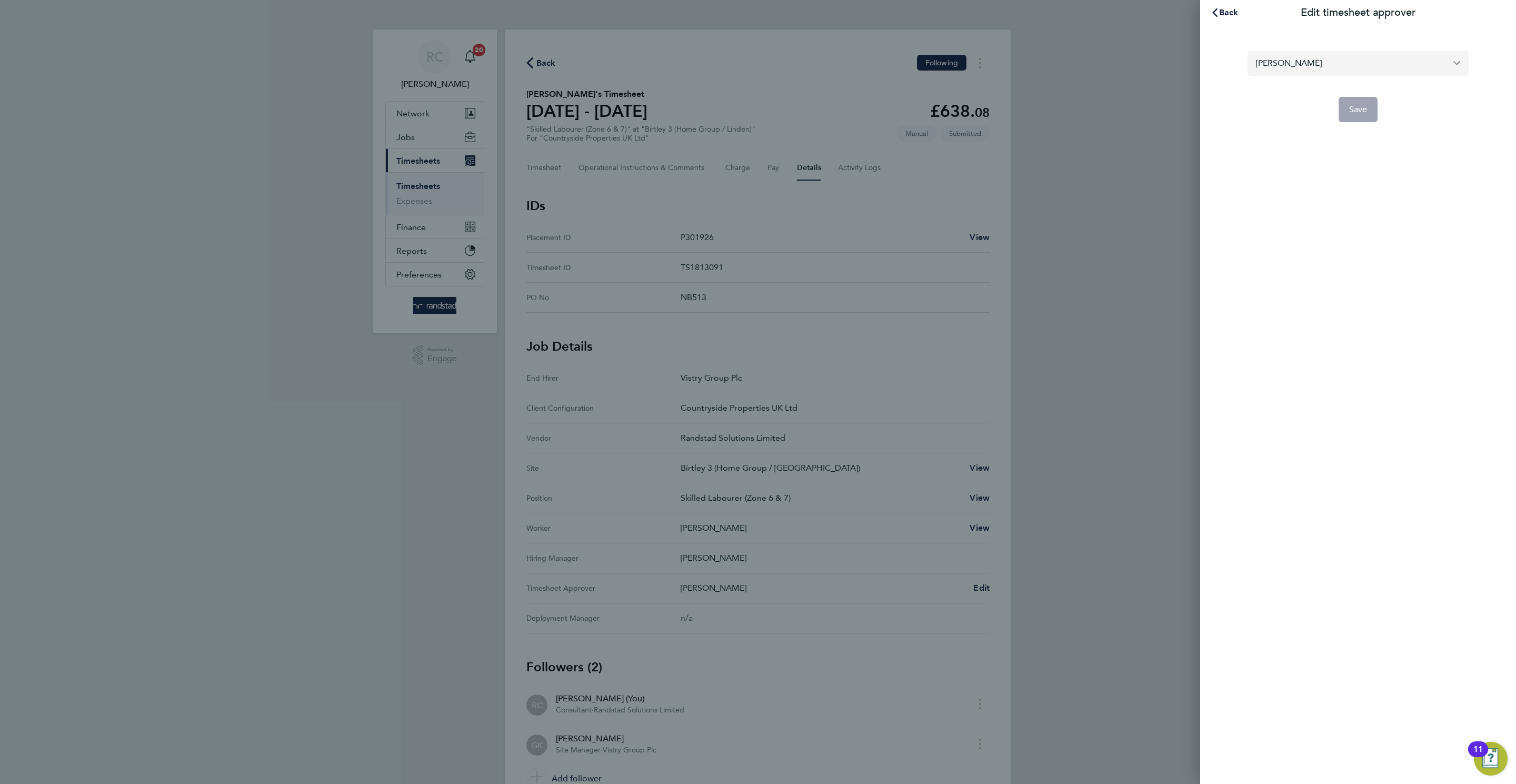
click at [1229, 53] on div "[PERSON_NAME] Save" at bounding box center [1358, 80] width 316 height 109
click at [1303, 57] on input "[PERSON_NAME]" at bounding box center [1358, 63] width 221 height 24
drag, startPoint x: 1326, startPoint y: 65, endPoint x: 1293, endPoint y: 57, distance: 34.0
click at [1294, 56] on input "[PERSON_NAME]" at bounding box center [1358, 63] width 221 height 24
type input "[PERSON_NAME][MEDICAL_DATA]"
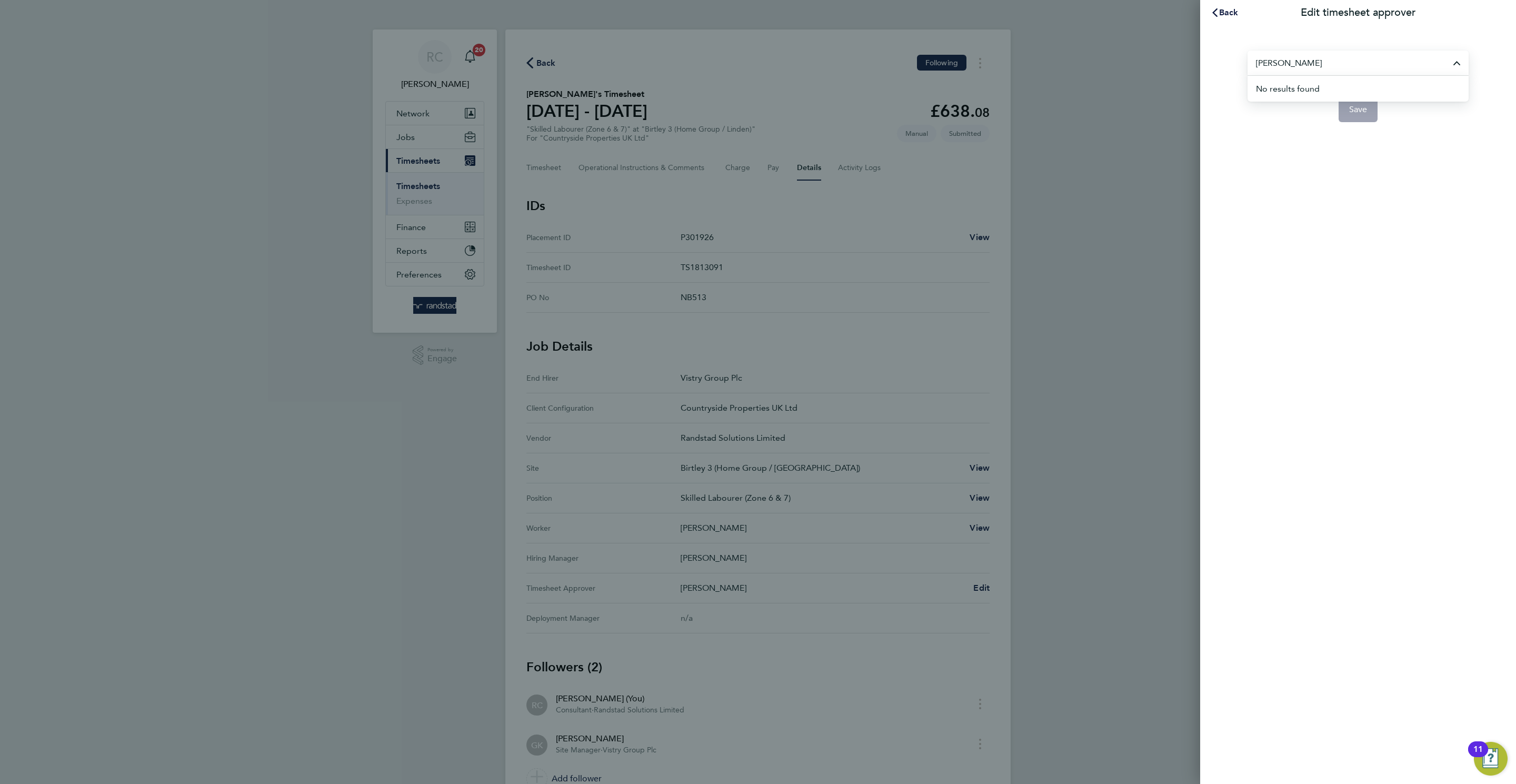
type input "[PERSON_NAME]"
click at [1159, 88] on div "Back Edit timesheet approver [PERSON_NAME] [PERSON_NAME] [PERSON_NAME] [PERSON_…" at bounding box center [758, 392] width 1516 height 784
click at [1228, 17] on span "Back" at bounding box center [1228, 12] width 19 height 10
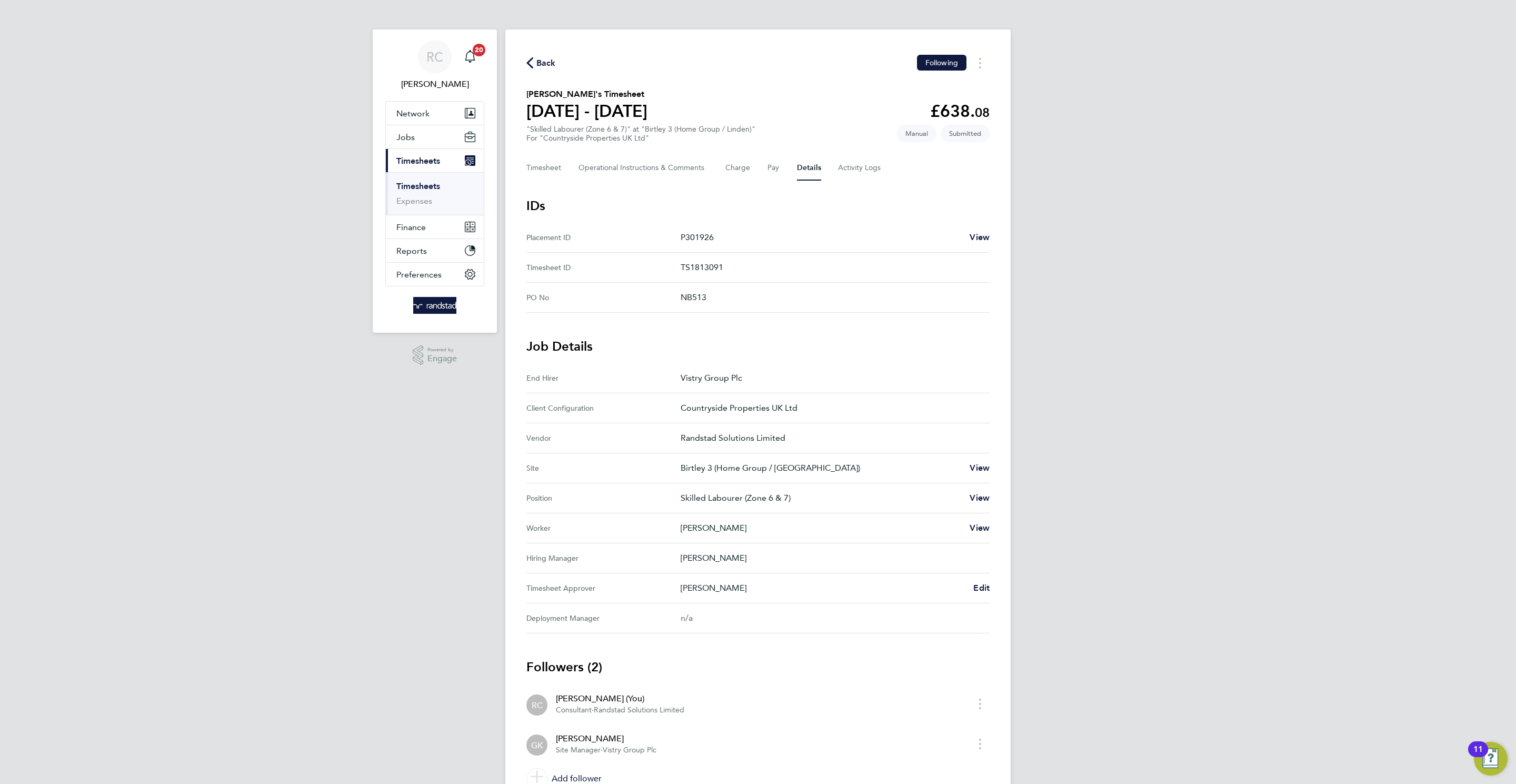
click at [536, 57] on span "Back" at bounding box center [546, 63] width 19 height 13
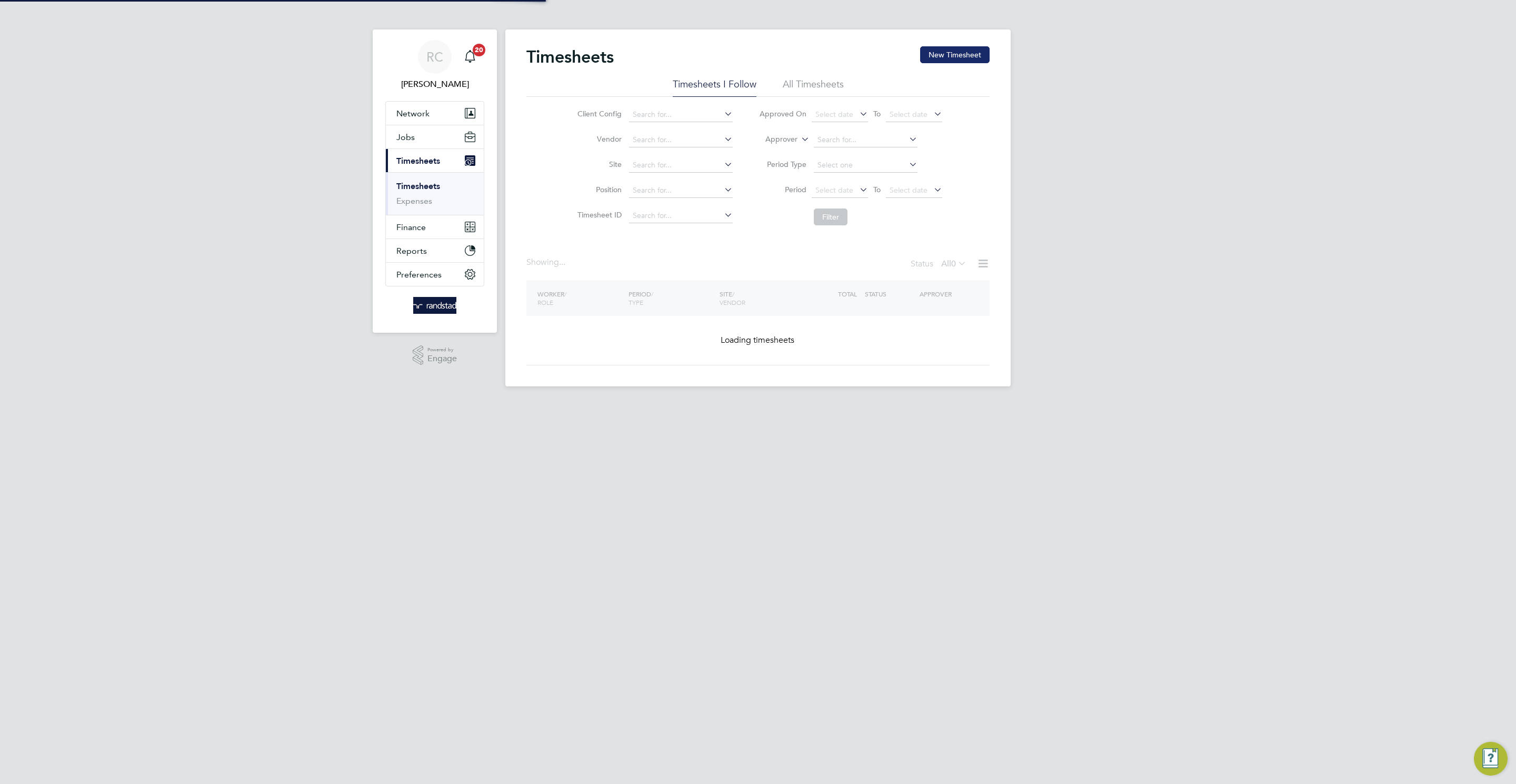
click at [942, 51] on button "New Timesheet" at bounding box center [954, 55] width 69 height 17
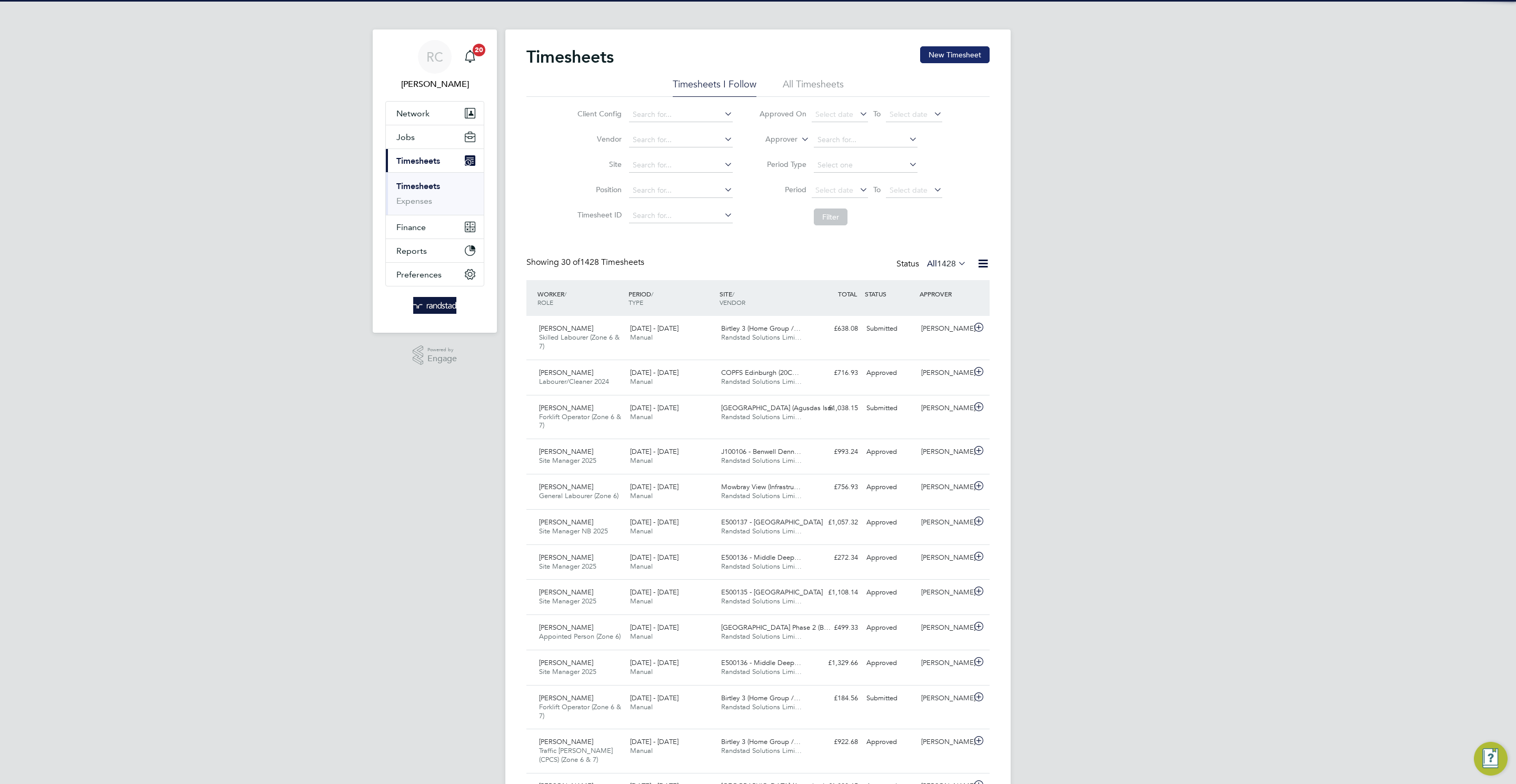
click at [952, 54] on button "New Timesheet" at bounding box center [954, 55] width 69 height 17
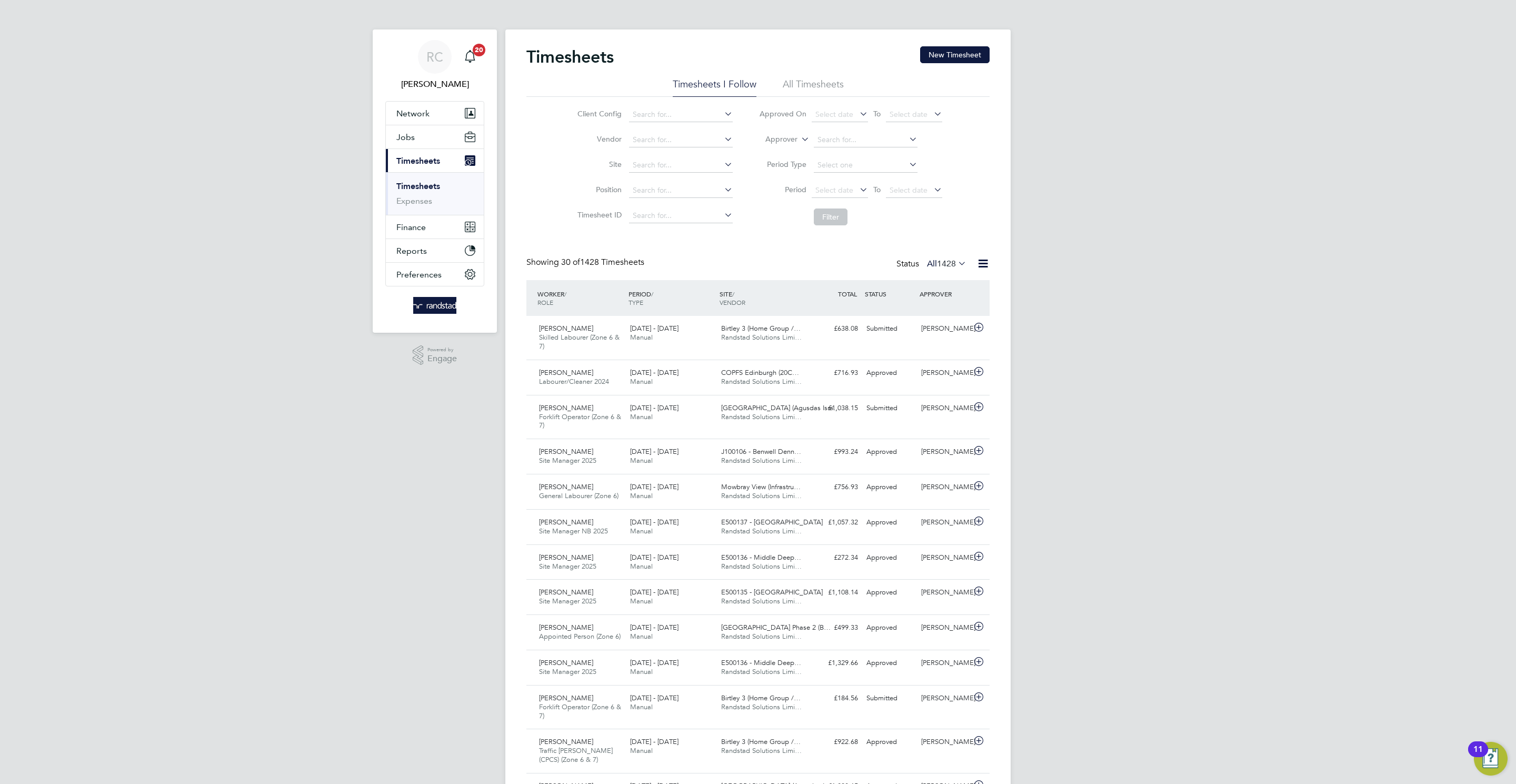
scroll to position [35, 91]
